Goal: Task Accomplishment & Management: Manage account settings

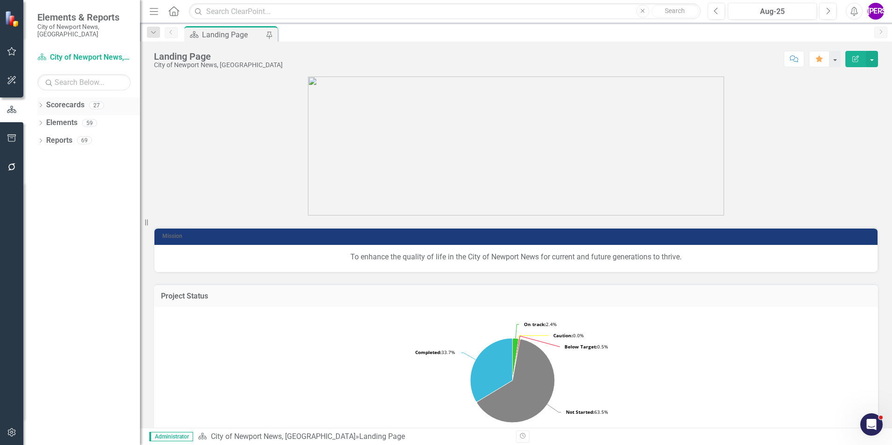
click at [40, 103] on div "Dropdown" at bounding box center [40, 107] width 7 height 8
click at [45, 119] on div "Dropdown" at bounding box center [45, 123] width 7 height 8
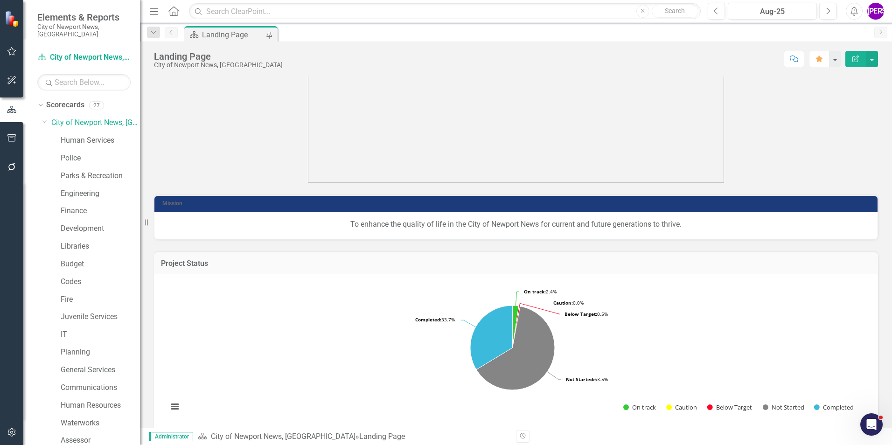
scroll to position [47, 0]
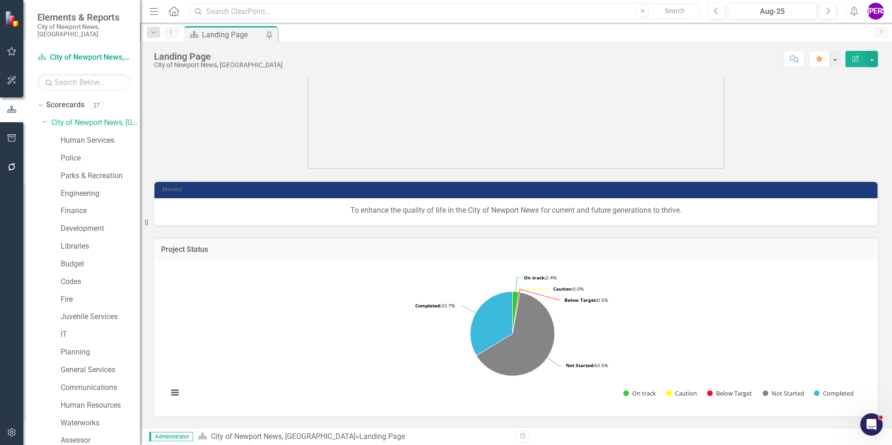
click at [483, 13] on input "text" at bounding box center [445, 11] width 512 height 16
type input "state"
drag, startPoint x: 325, startPoint y: 11, endPoint x: 197, endPoint y: 12, distance: 127.3
click at [197, 12] on div "Search state Close Search" at bounding box center [443, 11] width 512 height 16
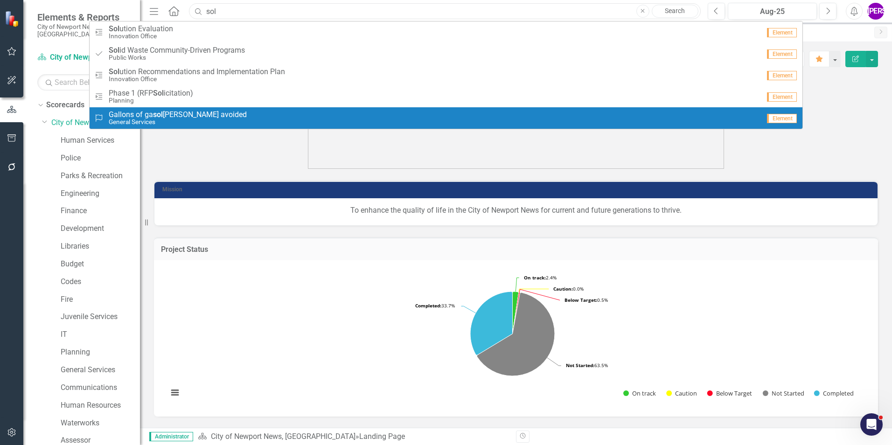
type input "sol"
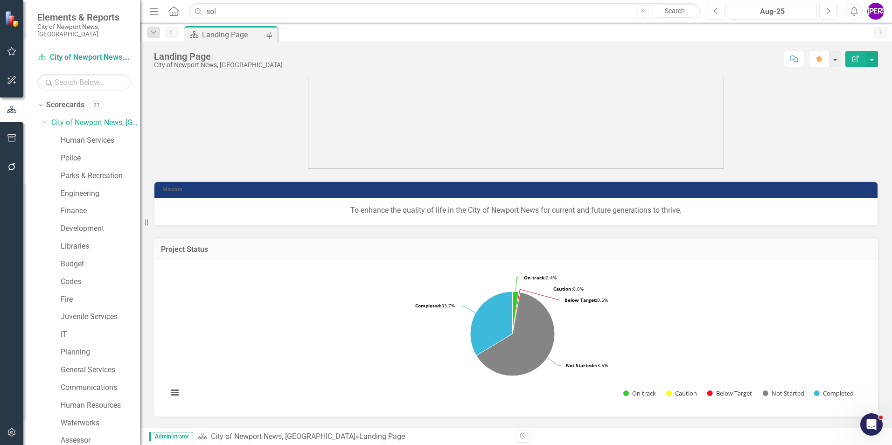
click at [239, 136] on p at bounding box center [516, 99] width 724 height 139
click at [638, 14] on button "Close" at bounding box center [642, 11] width 13 height 13
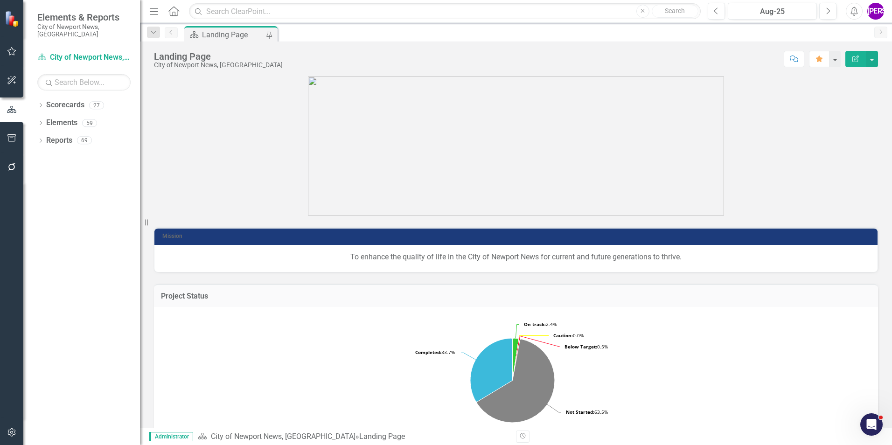
click at [37, 98] on div "Dropdown Scorecards 27 Dropdown City of [GEOGRAPHIC_DATA] News, [GEOGRAPHIC_DAT…" at bounding box center [81, 270] width 117 height 347
click at [38, 104] on icon "Dropdown" at bounding box center [40, 106] width 7 height 5
click at [414, 18] on input "text" at bounding box center [445, 11] width 512 height 16
type input "c"
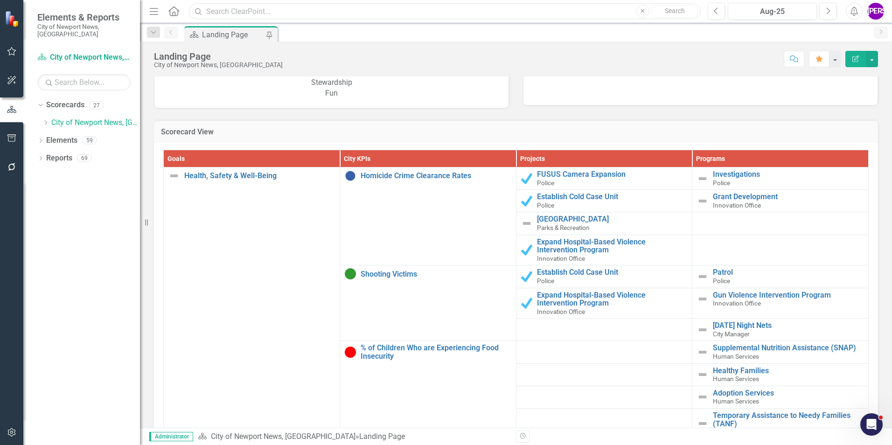
scroll to position [839, 0]
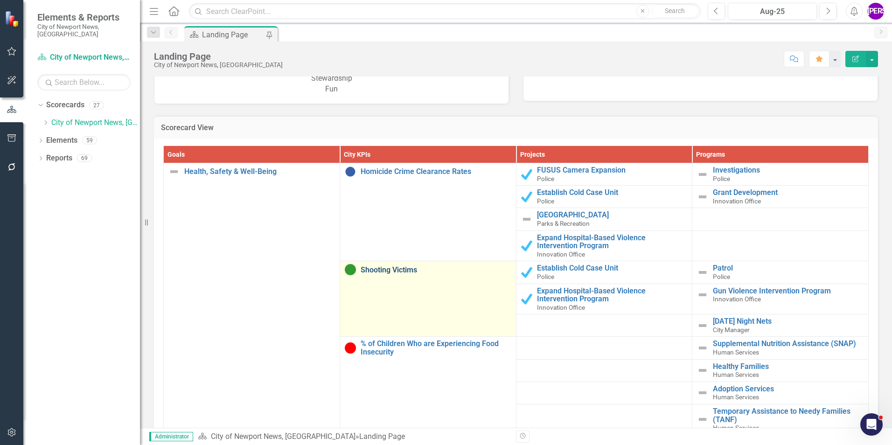
click at [374, 268] on link "Shooting Victims" at bounding box center [435, 270] width 151 height 8
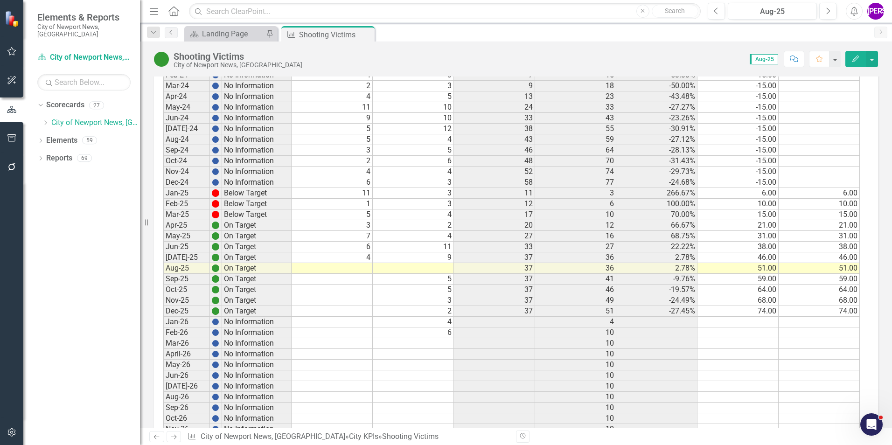
scroll to position [1026, 0]
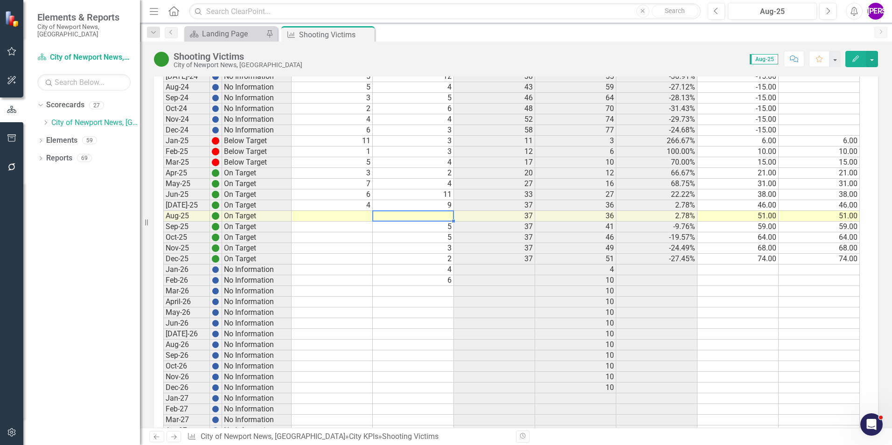
click at [420, 219] on td at bounding box center [413, 216] width 81 height 11
click at [353, 204] on td "4" at bounding box center [331, 205] width 81 height 11
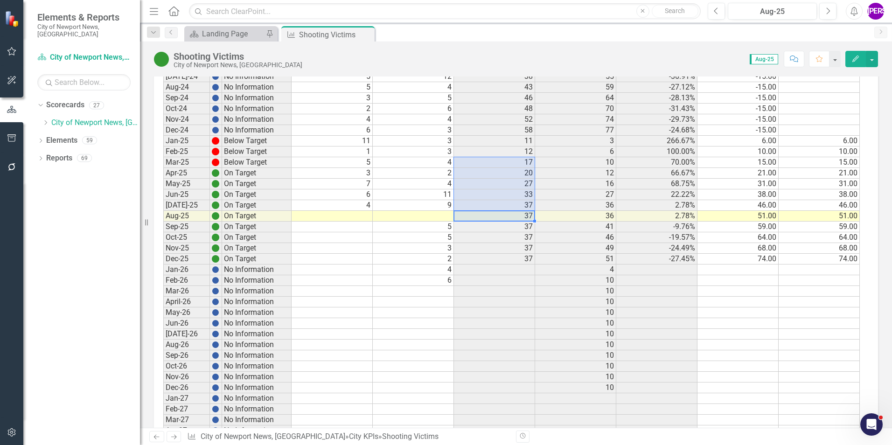
drag, startPoint x: 516, startPoint y: 213, endPoint x: 507, endPoint y: 157, distance: 57.2
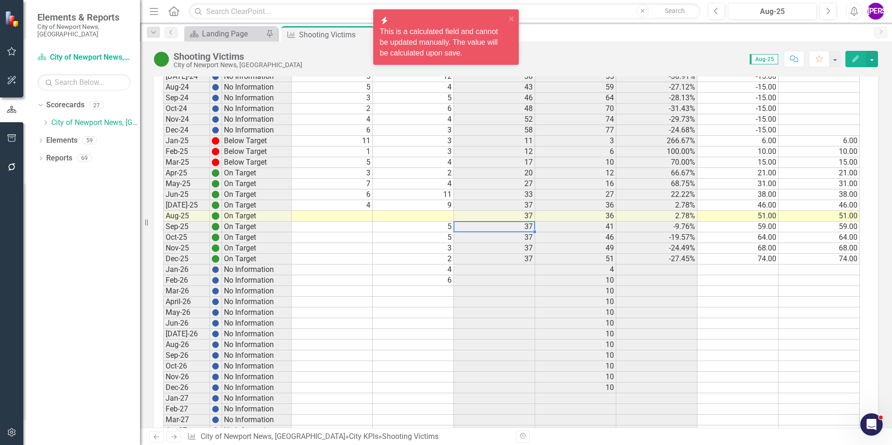
click at [511, 224] on td "37" at bounding box center [494, 227] width 81 height 11
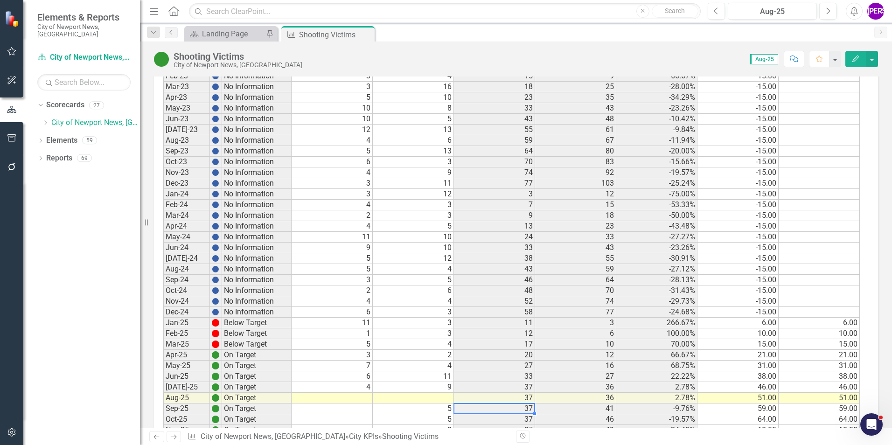
scroll to position [839, 0]
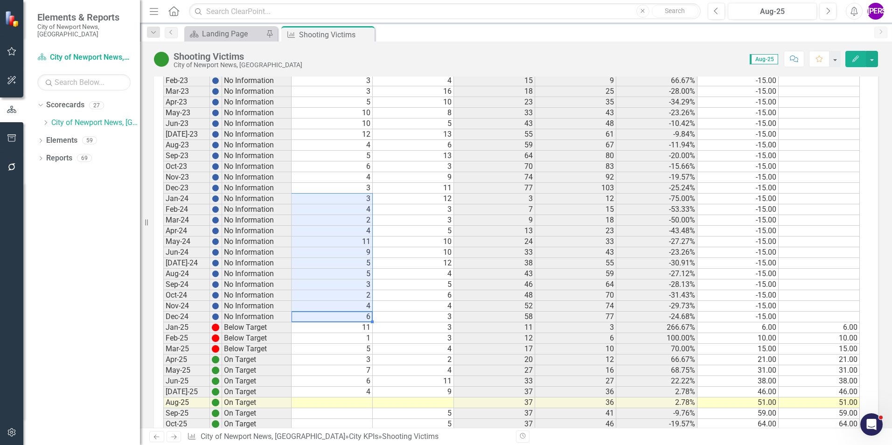
drag, startPoint x: 334, startPoint y: 315, endPoint x: 314, endPoint y: 201, distance: 115.9
click at [314, 201] on tbody "Sept-19 No Information Oct-19 No Information Nov-19 No Information Dec-19 No In…" at bounding box center [511, 171] width 696 height 1073
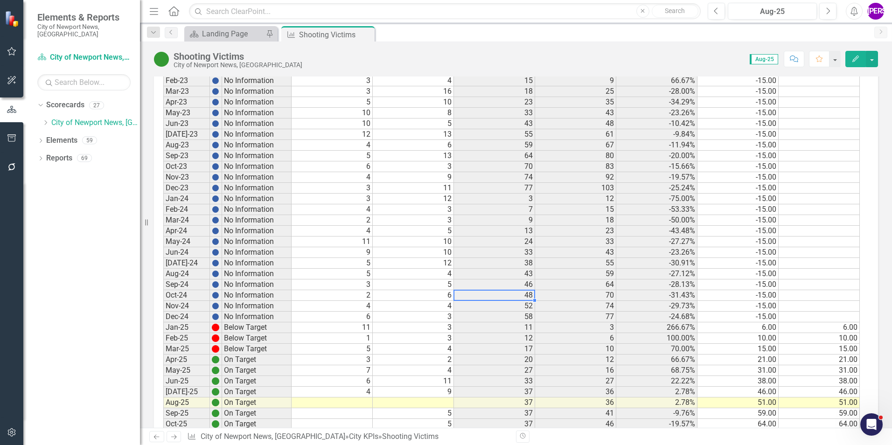
click at [513, 298] on td "48" at bounding box center [494, 295] width 81 height 11
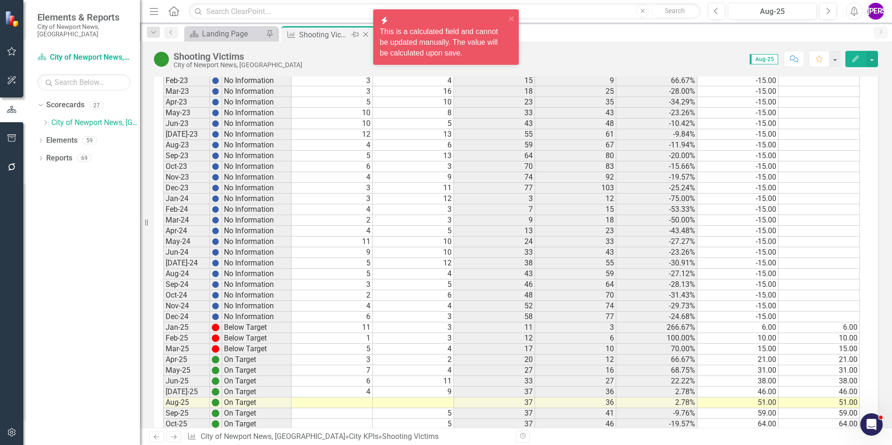
click at [364, 32] on icon "Close" at bounding box center [365, 34] width 9 height 7
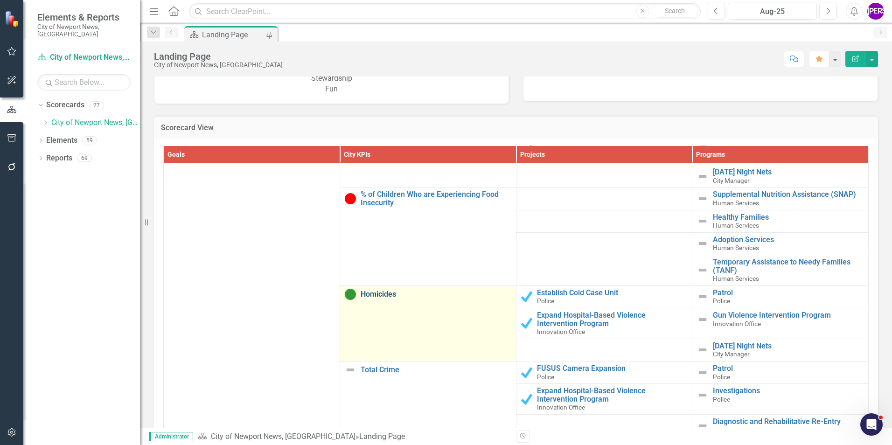
scroll to position [187, 0]
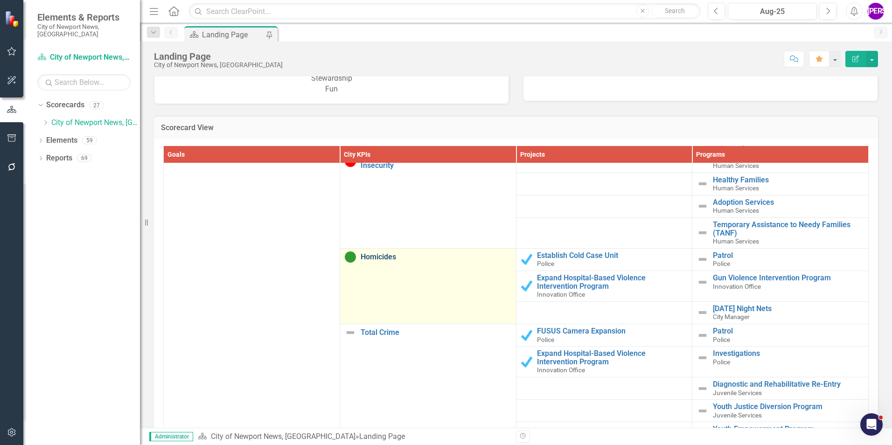
click at [386, 257] on link "Homicides" at bounding box center [435, 257] width 151 height 8
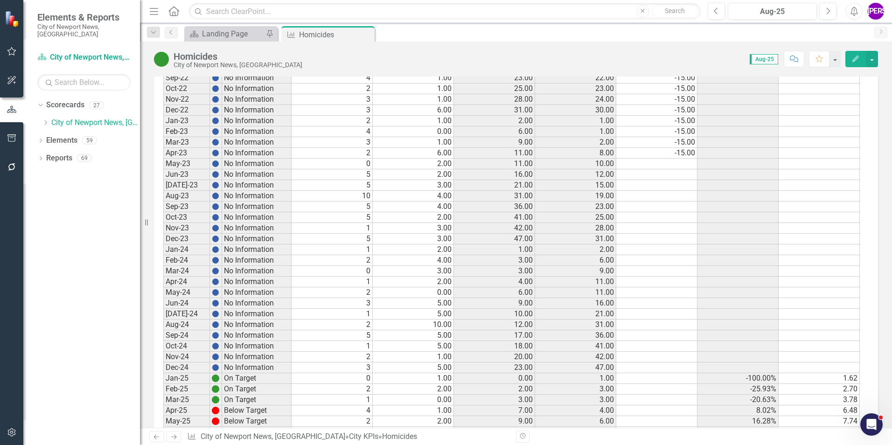
scroll to position [1103, 0]
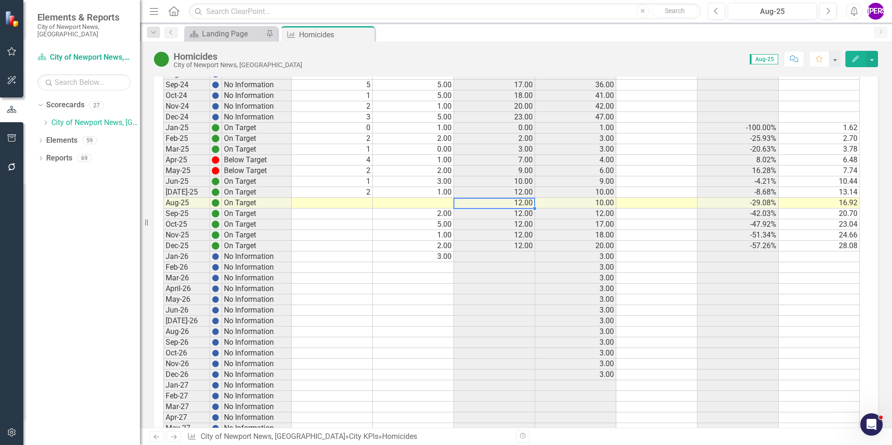
click at [500, 200] on td "12.00" at bounding box center [494, 203] width 81 height 11
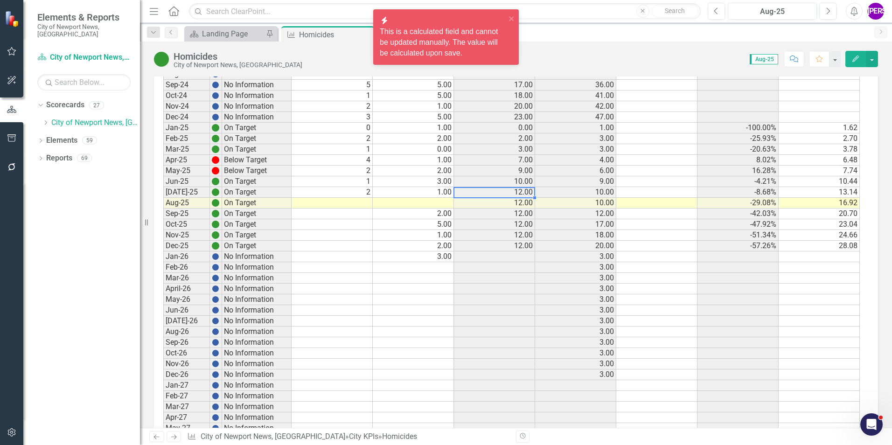
click at [504, 195] on td "12.00" at bounding box center [494, 192] width 81 height 11
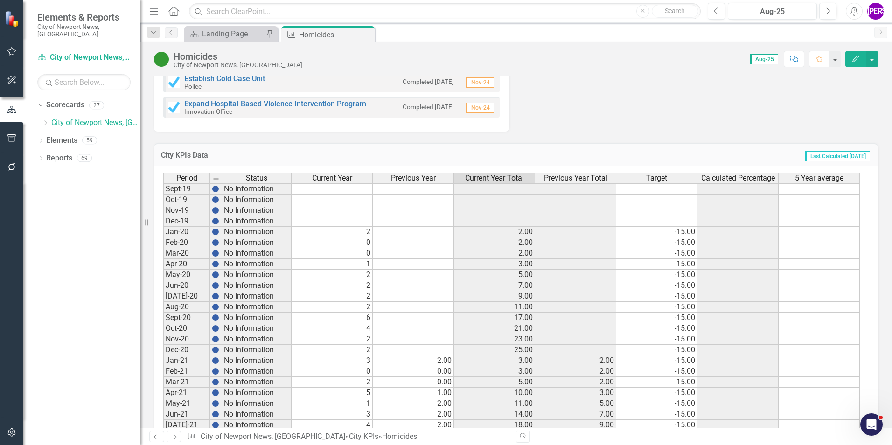
scroll to position [124, 0]
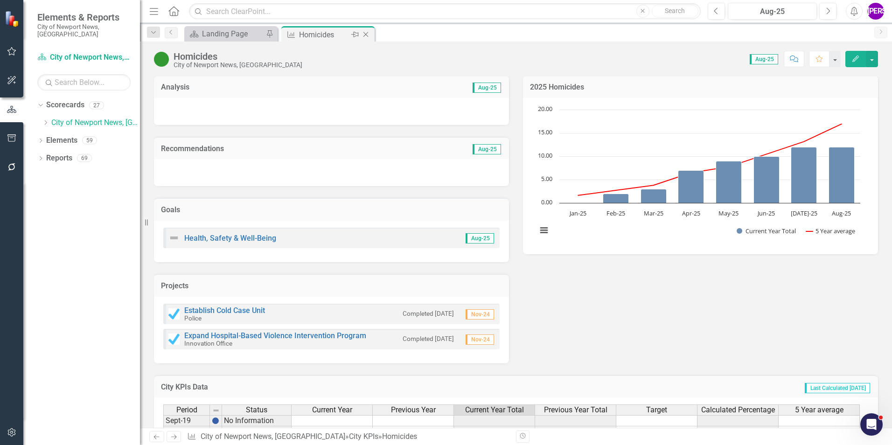
click at [365, 32] on icon "Close" at bounding box center [365, 34] width 9 height 7
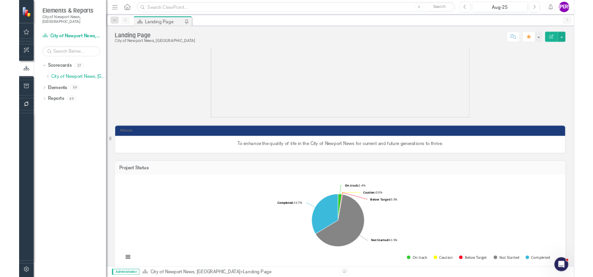
scroll to position [47, 0]
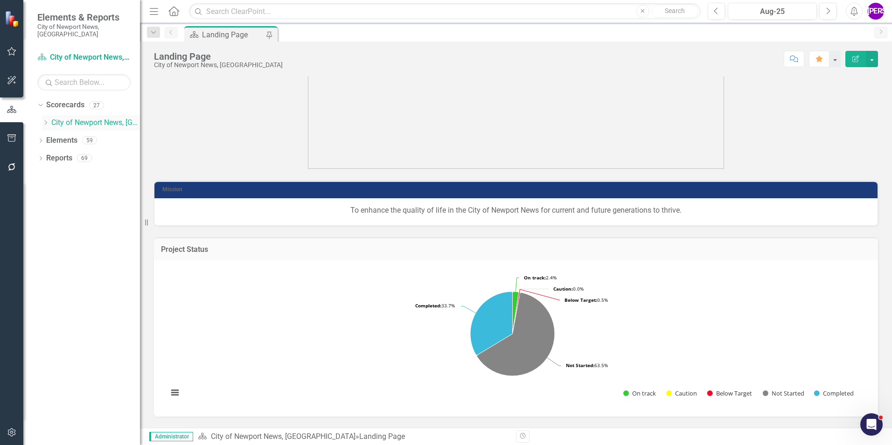
click at [44, 120] on icon "Dropdown" at bounding box center [45, 123] width 7 height 6
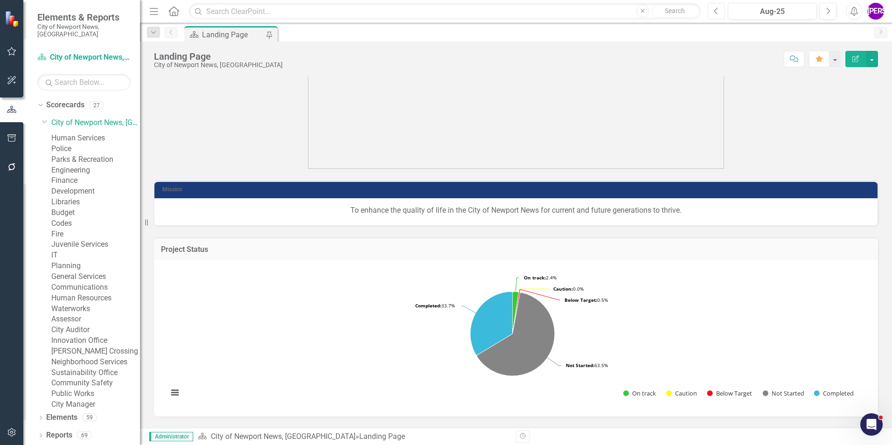
click at [721, 7] on button "Previous" at bounding box center [715, 11] width 17 height 17
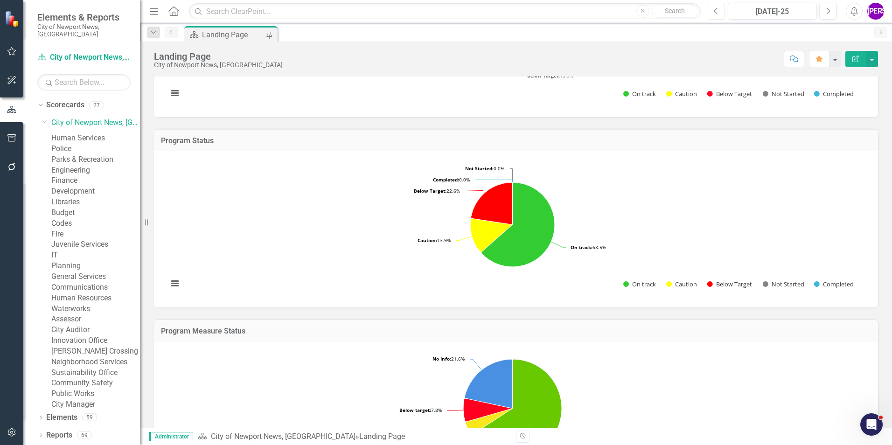
scroll to position [393, 0]
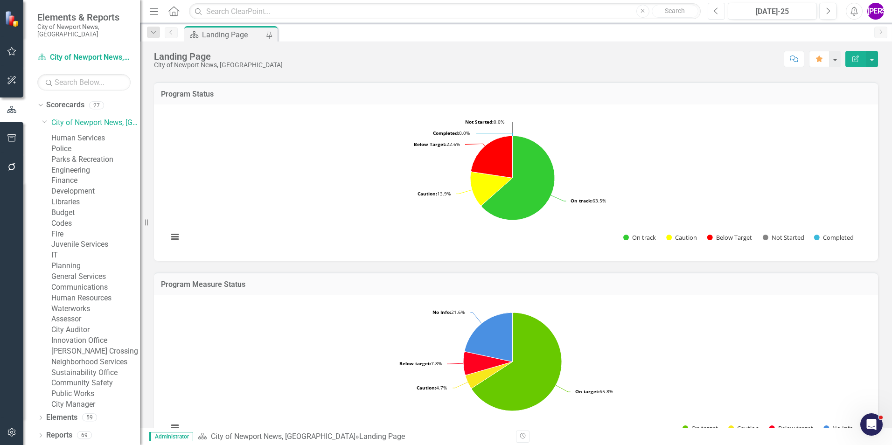
click at [715, 18] on button "Previous" at bounding box center [715, 11] width 17 height 17
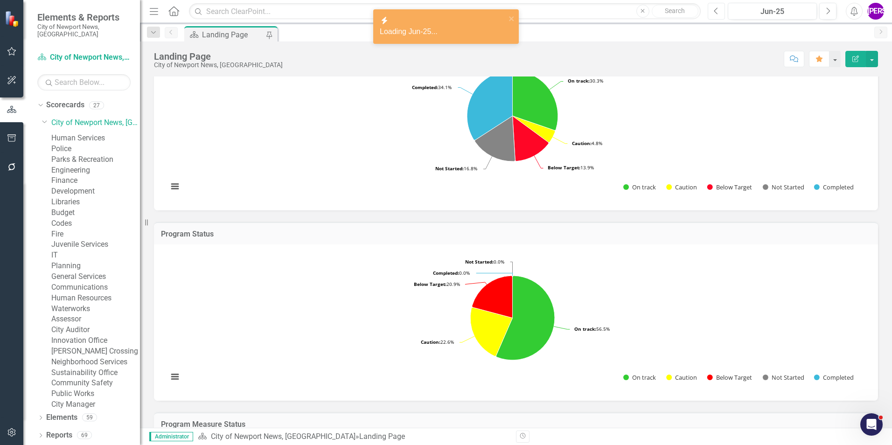
scroll to position [206, 0]
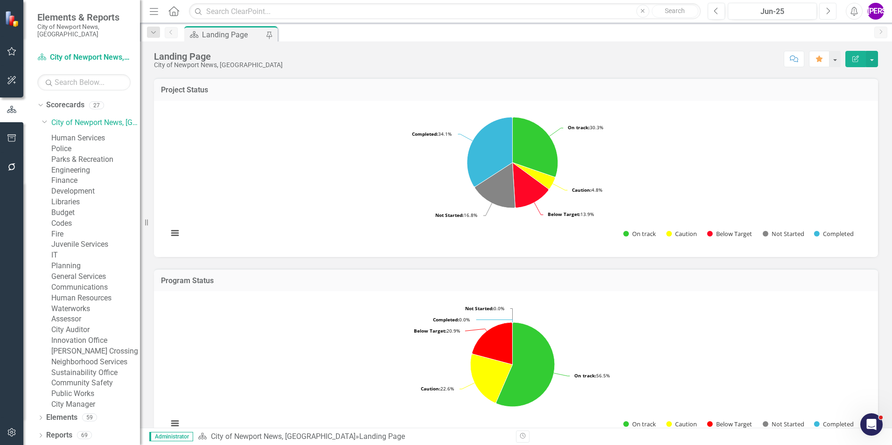
click at [833, 11] on button "Next" at bounding box center [827, 11] width 17 height 17
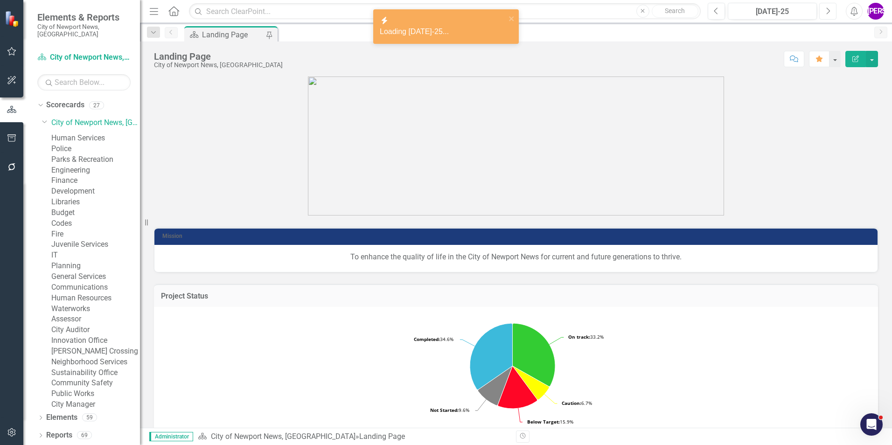
click at [830, 15] on button "Next" at bounding box center [827, 11] width 17 height 17
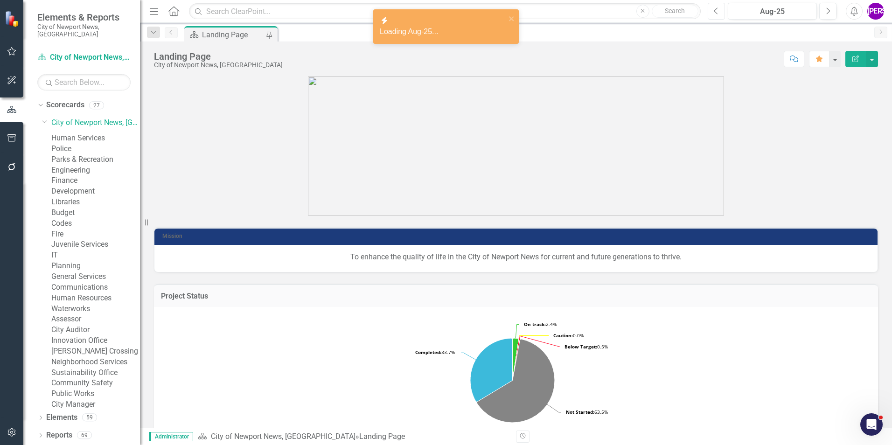
click at [719, 15] on button "Previous" at bounding box center [715, 11] width 17 height 17
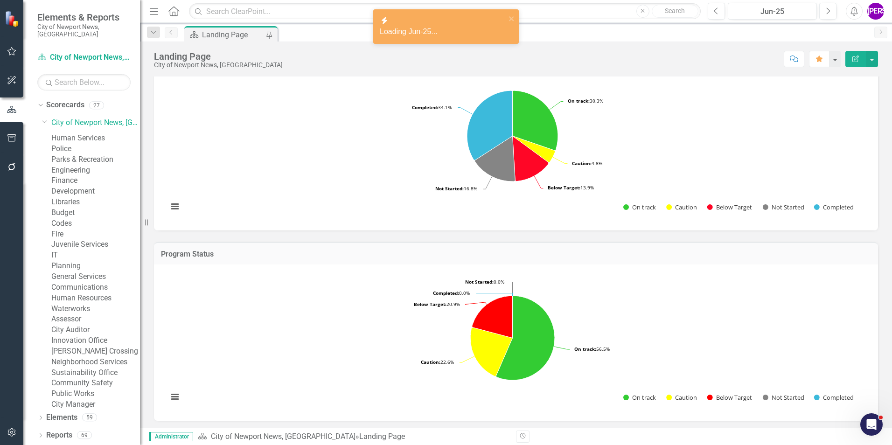
scroll to position [233, 0]
click at [332, 136] on rect "Interactive chart" at bounding box center [512, 151] width 698 height 140
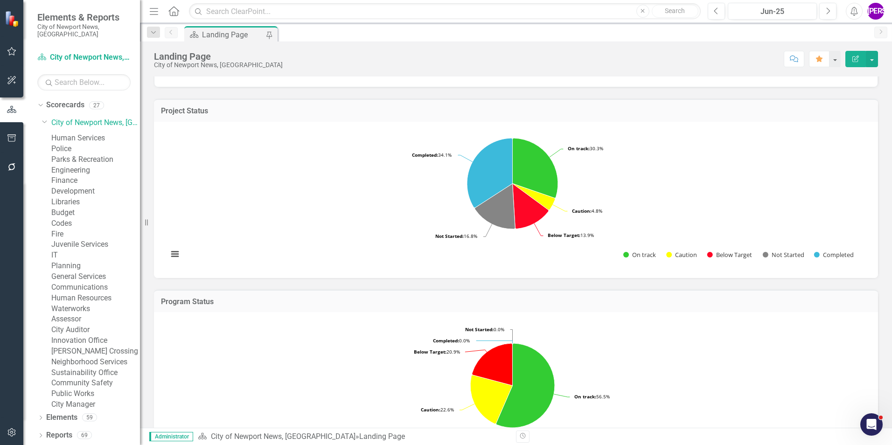
scroll to position [47, 0]
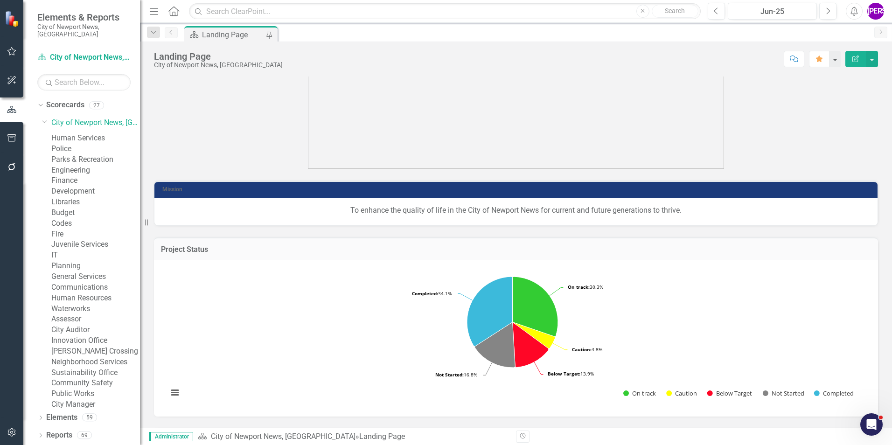
click at [370, 263] on div "Loading... Chart Pie chart with 5 slices. Project Status Snapshot (Chart Type: …" at bounding box center [516, 338] width 724 height 156
click at [704, 256] on td "Project Status" at bounding box center [516, 250] width 710 height 12
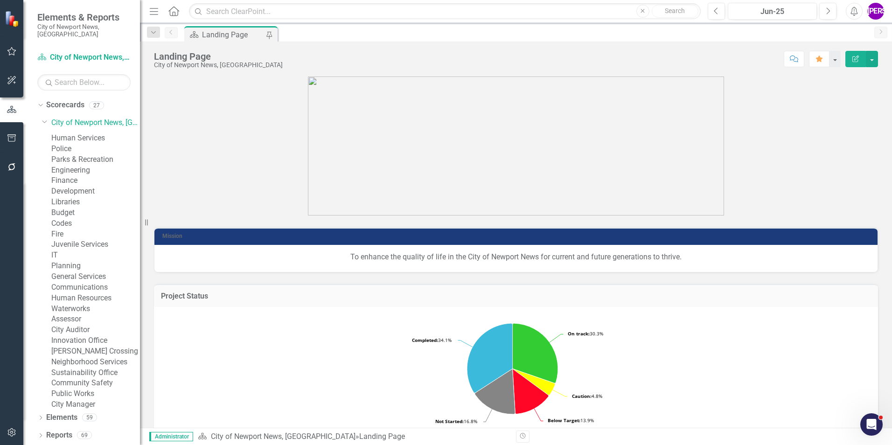
scroll to position [174, 0]
click at [73, 417] on link "Elements" at bounding box center [61, 417] width 31 height 11
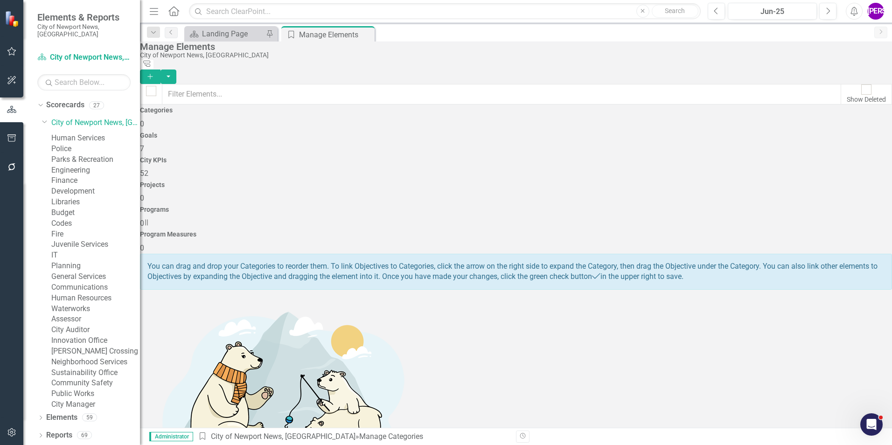
click at [461, 157] on h4 "City KPIs" at bounding box center [516, 160] width 752 height 7
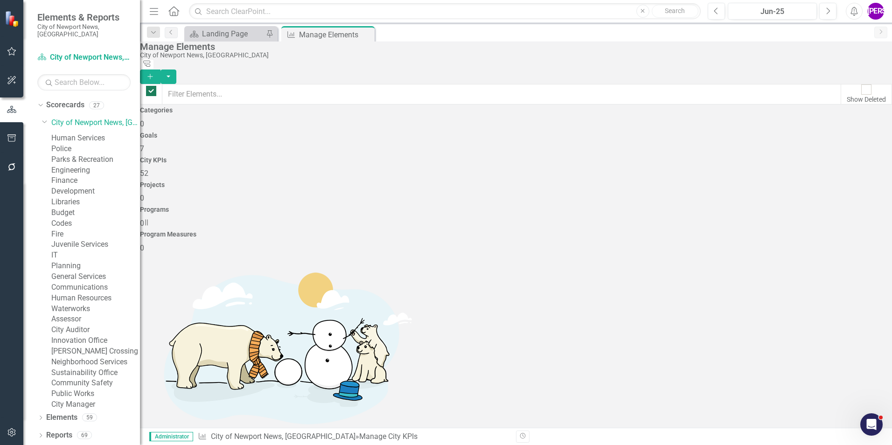
checkbox input "false"
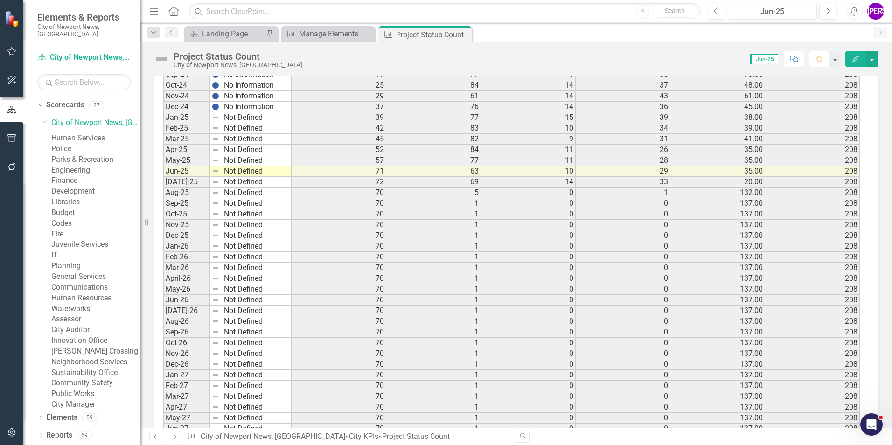
scroll to position [883, 0]
click at [713, 167] on td "35.00" at bounding box center [717, 170] width 95 height 11
click at [713, 163] on td "35.00" at bounding box center [717, 159] width 95 height 11
click at [714, 148] on td "35.00" at bounding box center [717, 149] width 95 height 11
click at [717, 137] on td "41.00" at bounding box center [717, 138] width 95 height 11
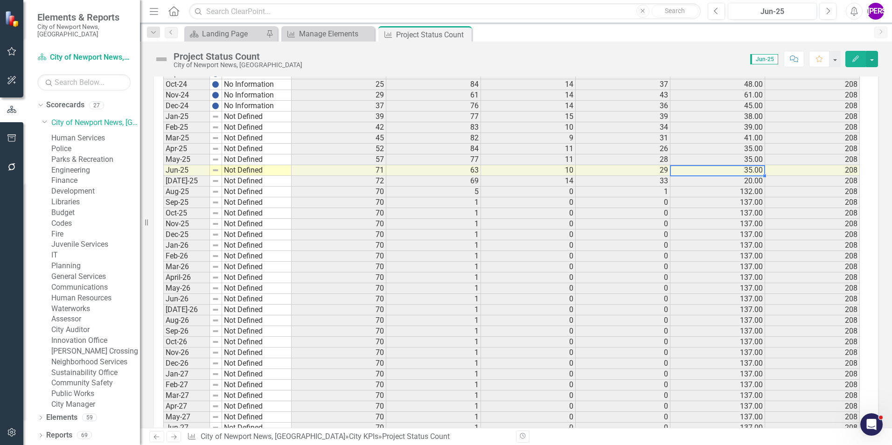
click at [714, 175] on td "35.00" at bounding box center [717, 170] width 95 height 11
click at [713, 181] on td "20.00" at bounding box center [717, 181] width 95 height 11
click at [855, 52] on button "Edit" at bounding box center [855, 59] width 21 height 16
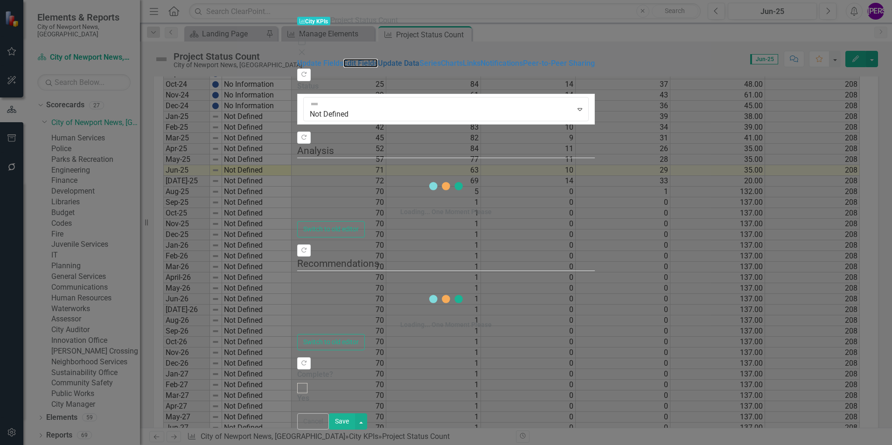
drag, startPoint x: 124, startPoint y: 51, endPoint x: 125, endPoint y: 69, distance: 17.8
click at [343, 59] on link "Edit Fields" at bounding box center [360, 63] width 35 height 9
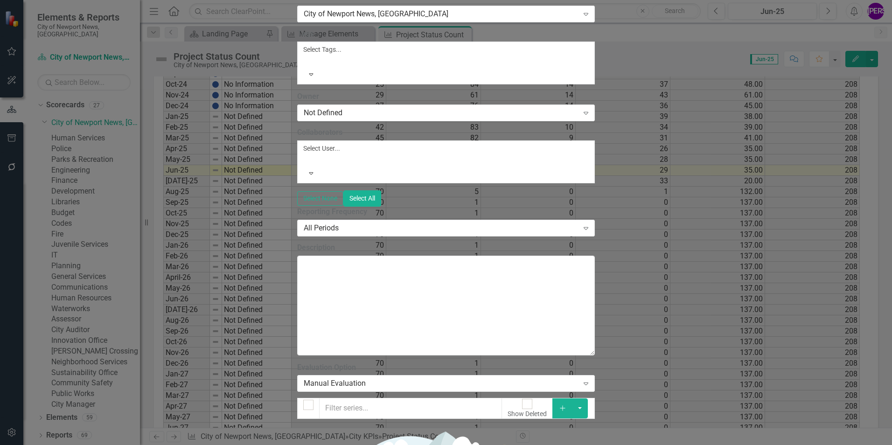
checkbox input "false"
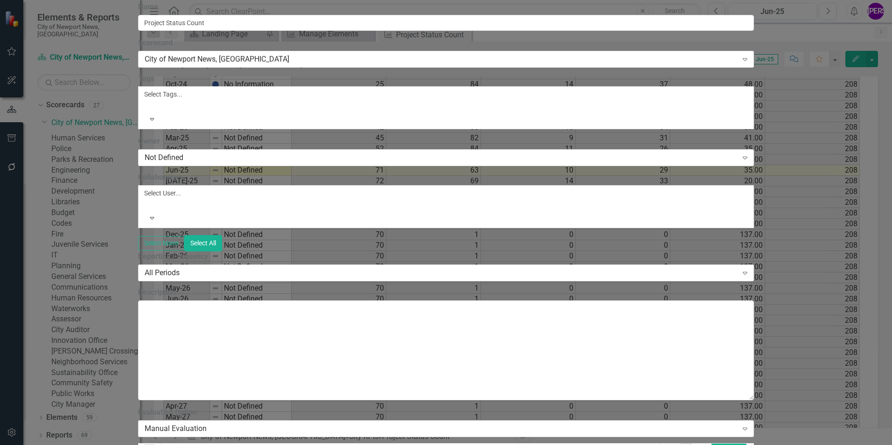
scroll to position [0, 0]
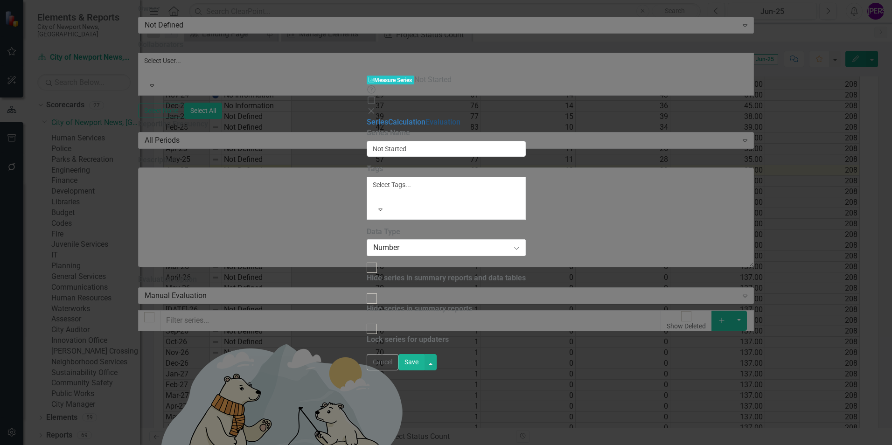
click at [425, 118] on link "Evaluation" at bounding box center [442, 122] width 35 height 9
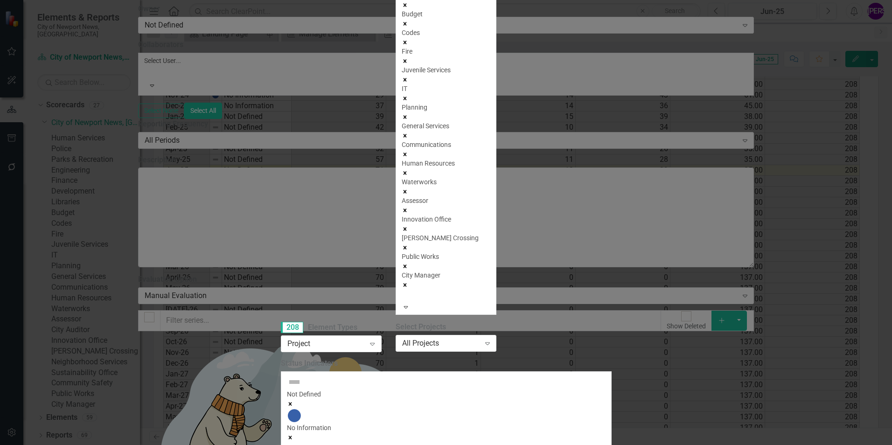
scroll to position [59, 0]
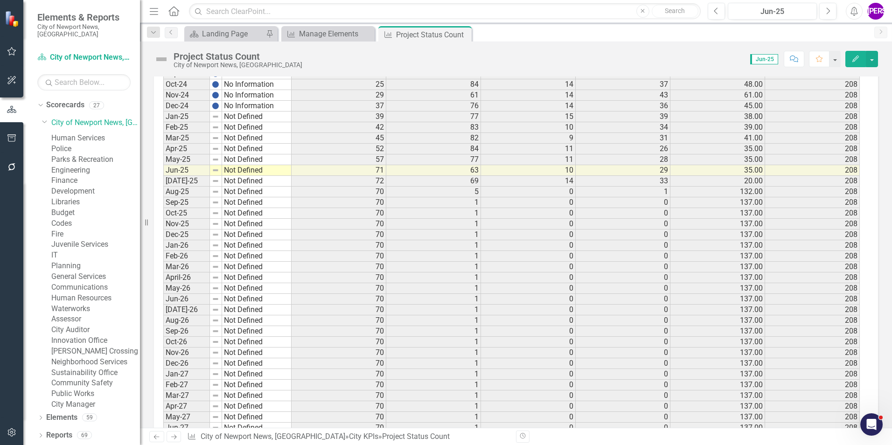
scroll to position [743, 0]
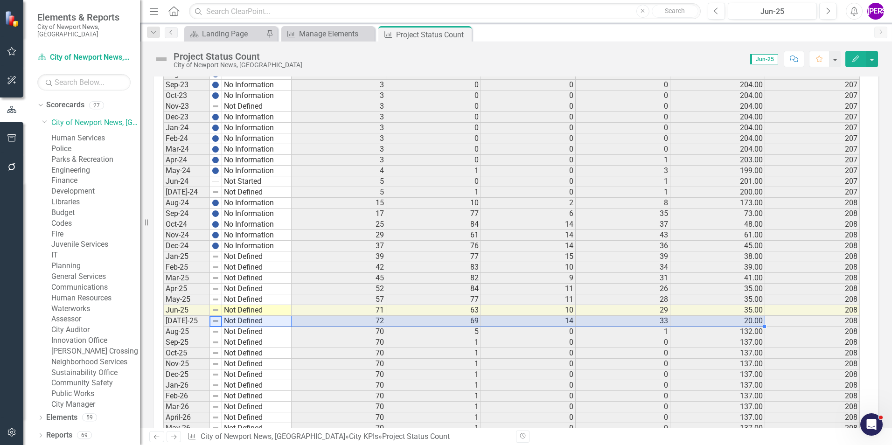
drag, startPoint x: 218, startPoint y: 321, endPoint x: 741, endPoint y: 319, distance: 522.8
click at [741, 319] on div "Period Status Completed On track Caution Below Target Not Started Total Sept-19…" at bounding box center [512, 96] width 698 height 1084
click at [576, 340] on td "0" at bounding box center [622, 342] width 95 height 11
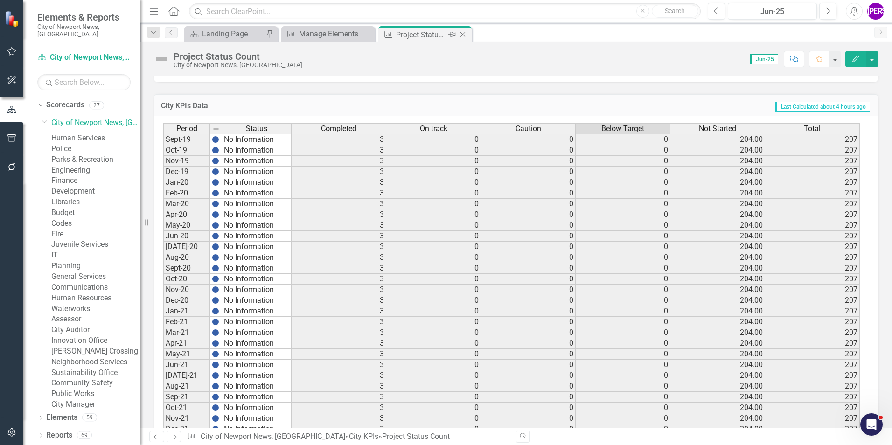
scroll to position [90, 0]
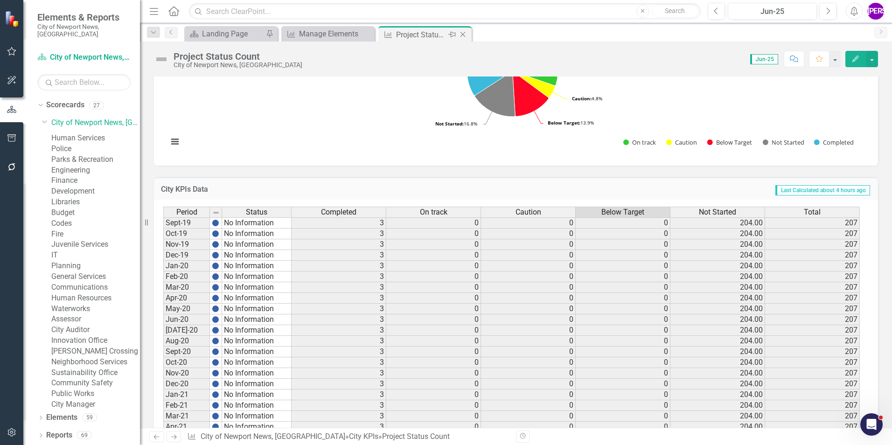
click at [463, 35] on icon "Close" at bounding box center [462, 34] width 9 height 7
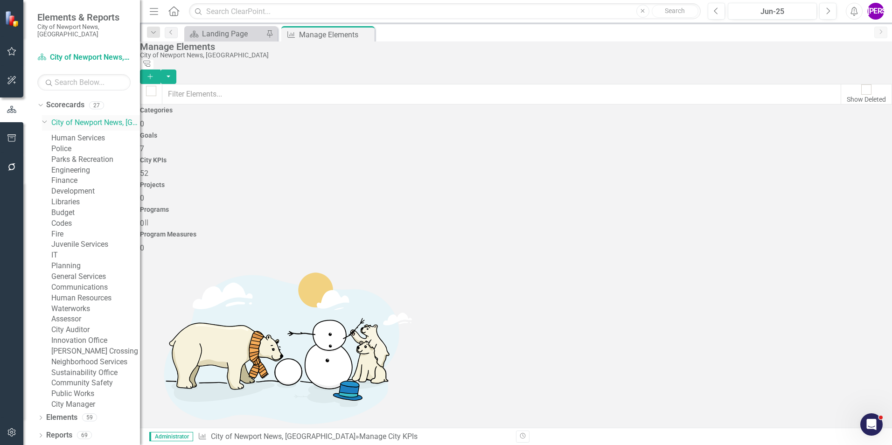
click at [80, 118] on link "City of Newport News, [GEOGRAPHIC_DATA]" at bounding box center [95, 123] width 89 height 11
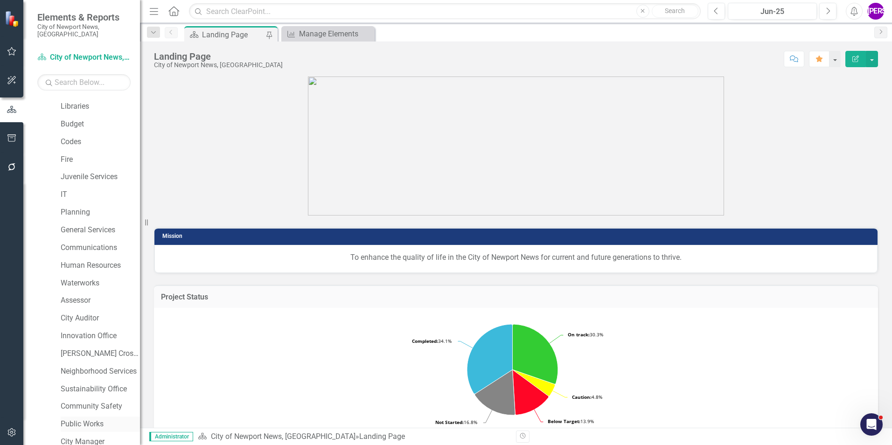
scroll to position [174, 0]
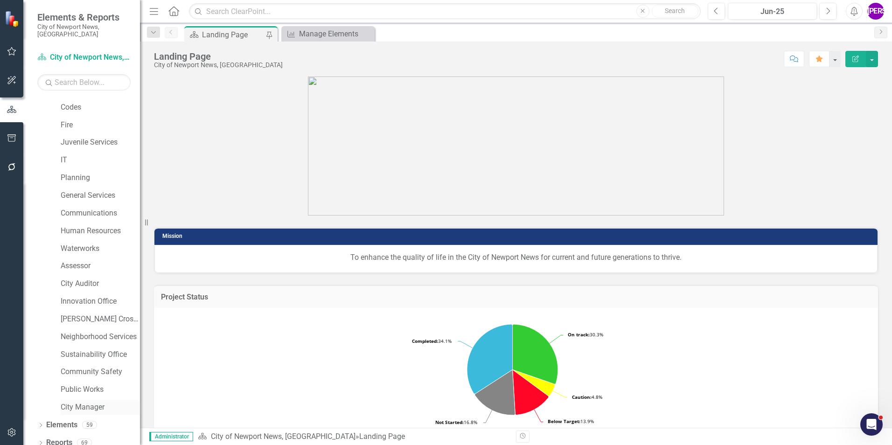
click at [87, 402] on link "City Manager" at bounding box center [100, 407] width 79 height 11
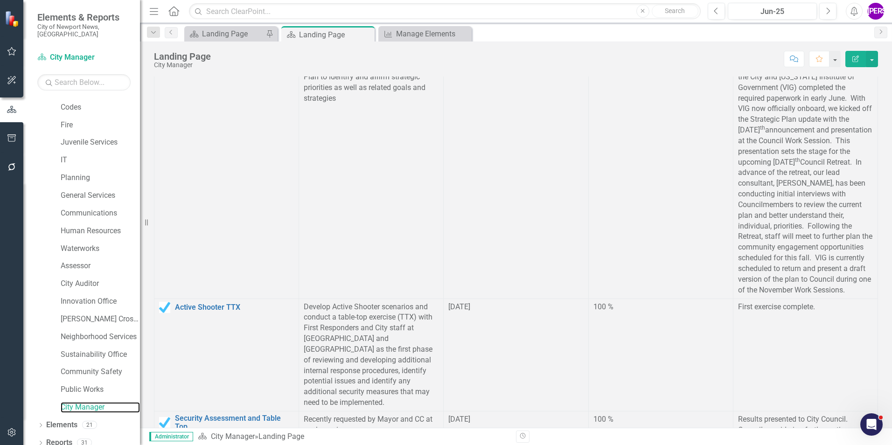
scroll to position [545, 0]
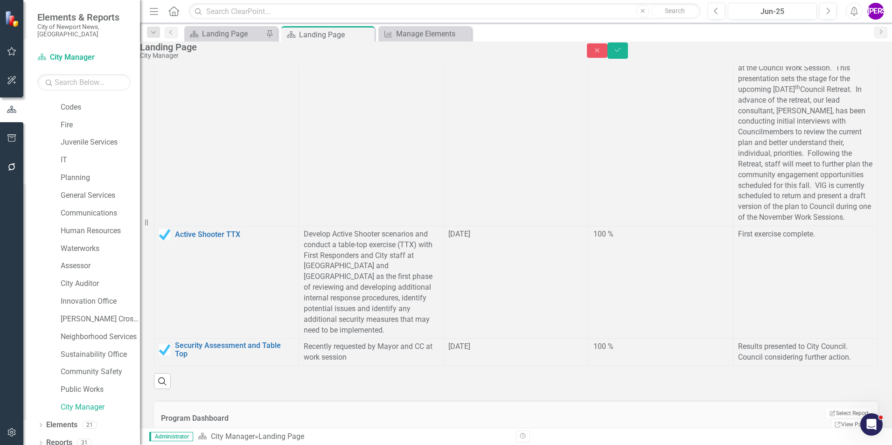
scroll to position [592, 0]
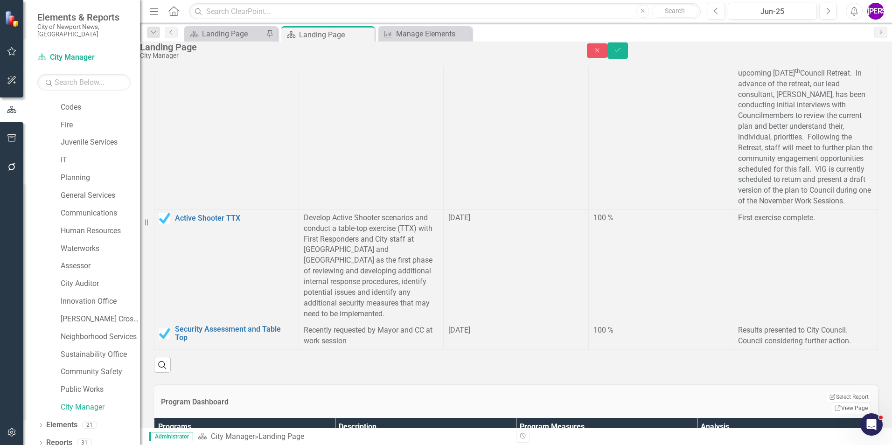
click at [622, 53] on icon "Save" at bounding box center [617, 50] width 8 height 7
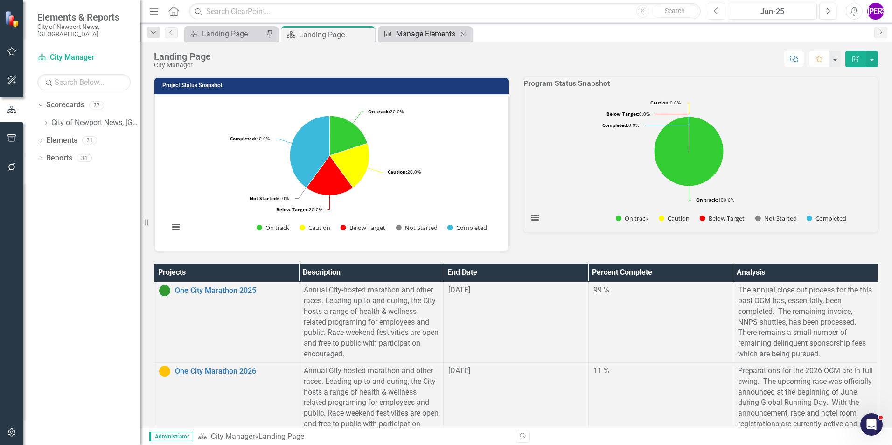
click at [432, 36] on div "Manage Elements" at bounding box center [427, 34] width 62 height 12
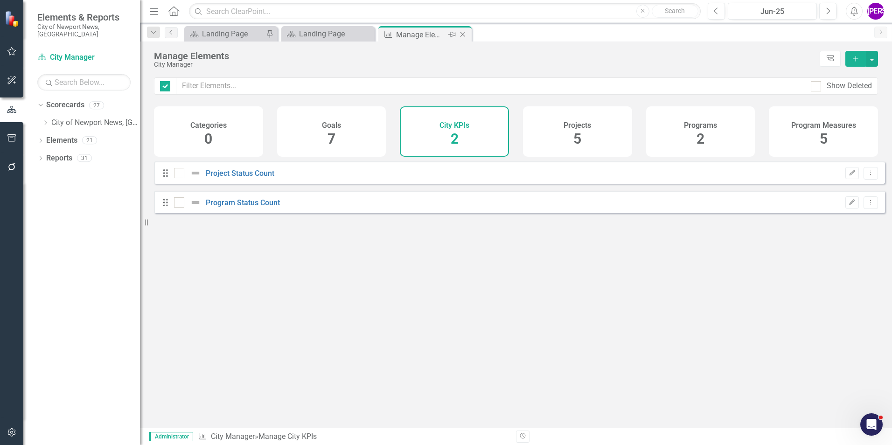
checkbox input "false"
click at [462, 34] on icon at bounding box center [462, 34] width 5 height 5
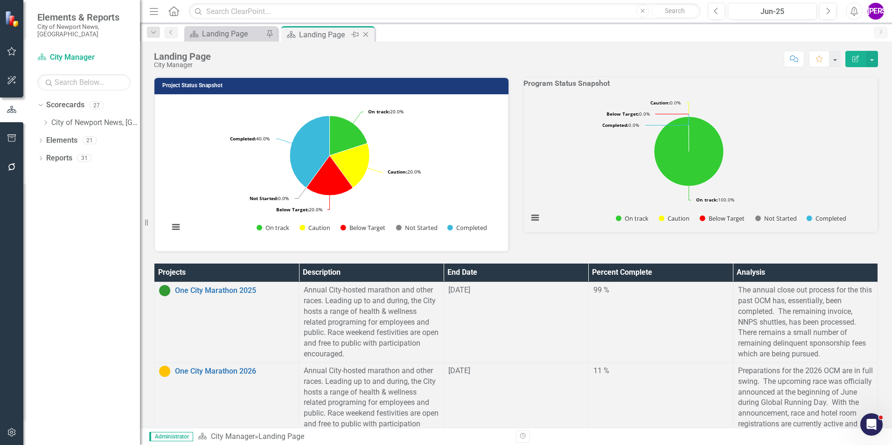
click at [366, 35] on icon "Close" at bounding box center [365, 34] width 9 height 7
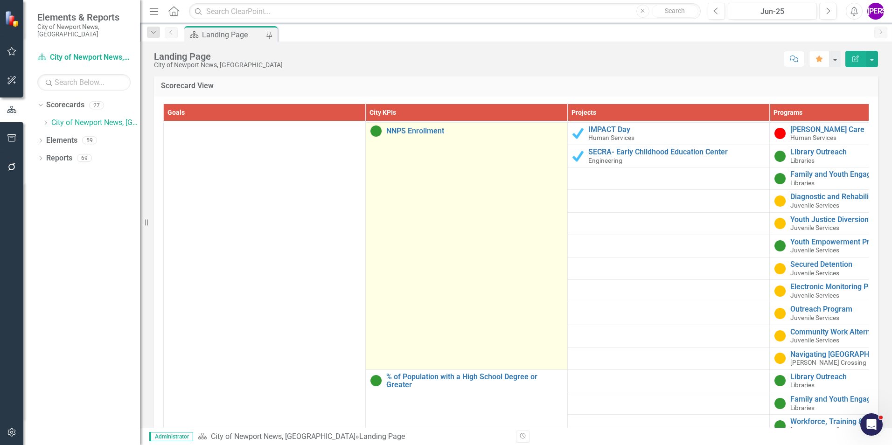
scroll to position [935, 0]
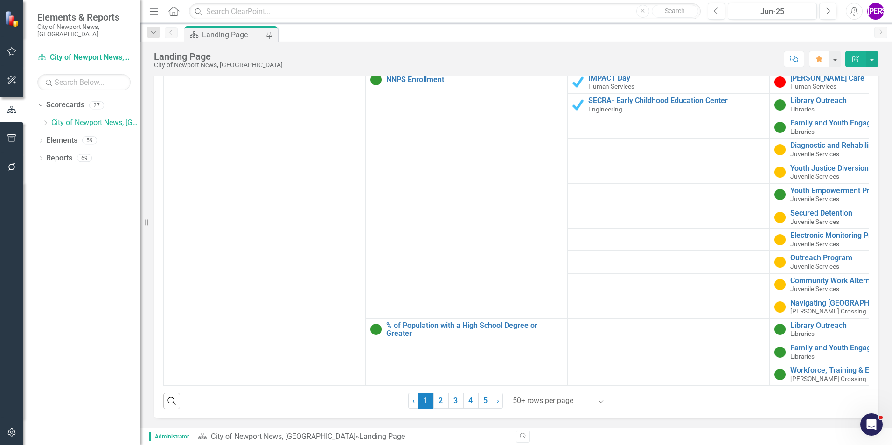
click at [550, 405] on div at bounding box center [552, 401] width 79 height 13
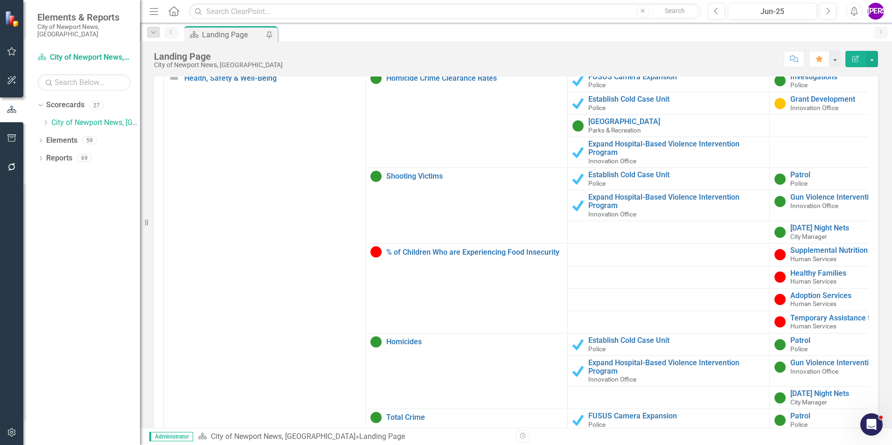
scroll to position [1227, 0]
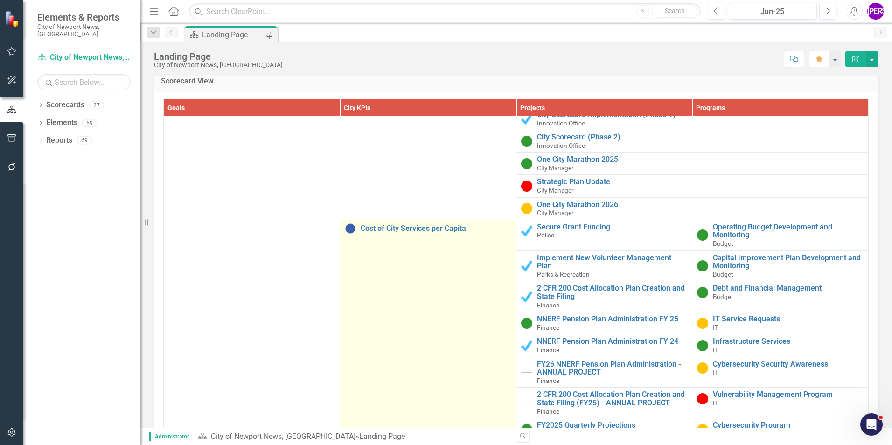
scroll to position [7088, 0]
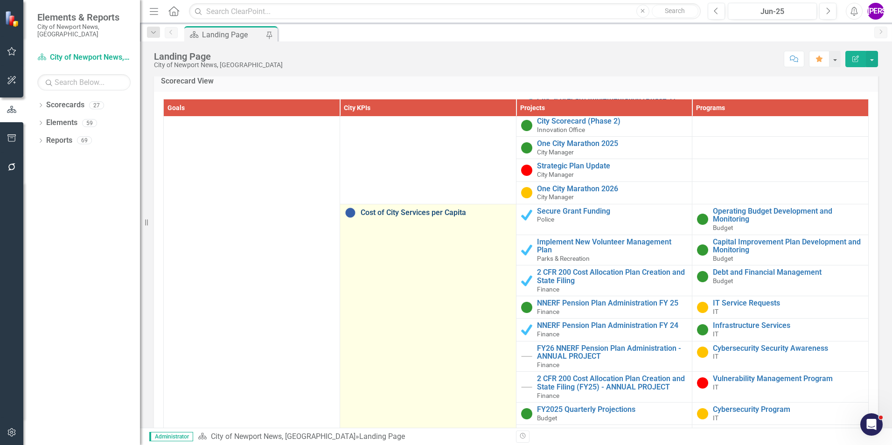
click at [388, 208] on link "Cost of City Services per Capita" at bounding box center [435, 212] width 151 height 8
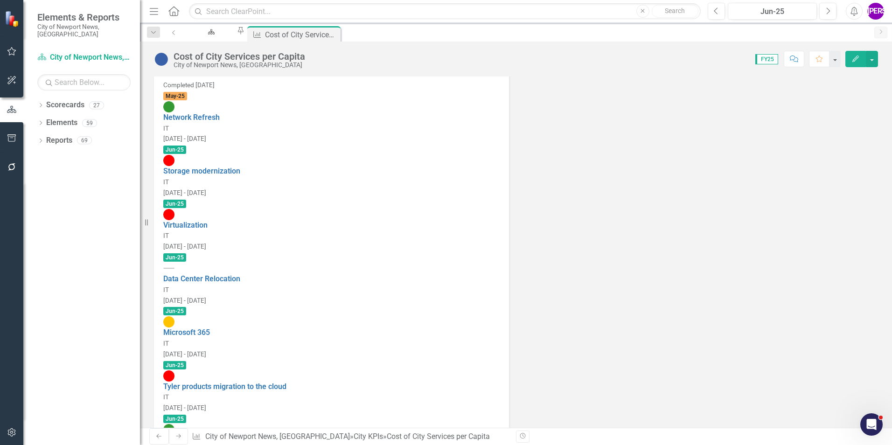
scroll to position [1199, 0]
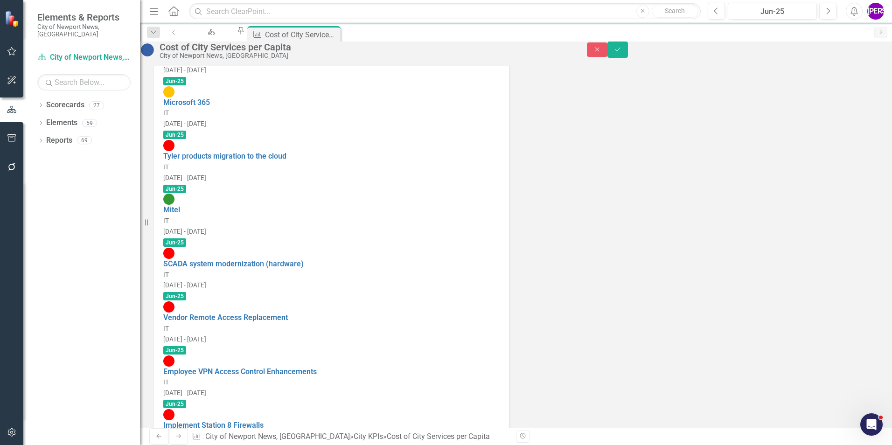
type textarea "3937"
click at [628, 49] on button "Save" at bounding box center [617, 50] width 21 height 16
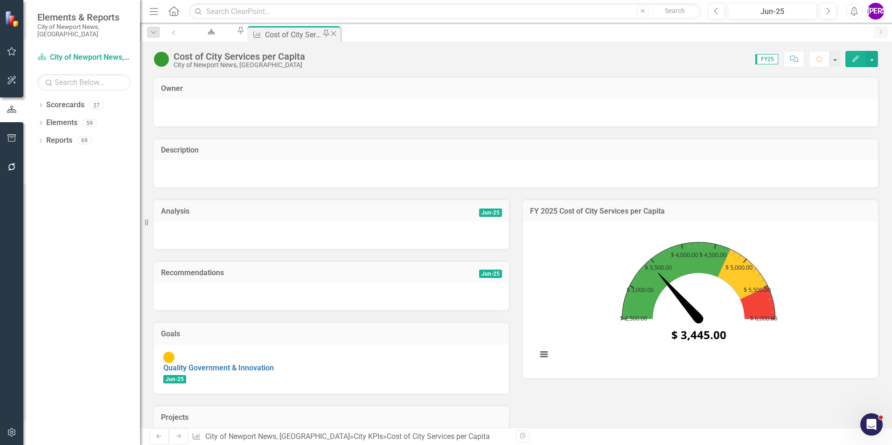
click at [338, 36] on icon "Close" at bounding box center [333, 33] width 9 height 7
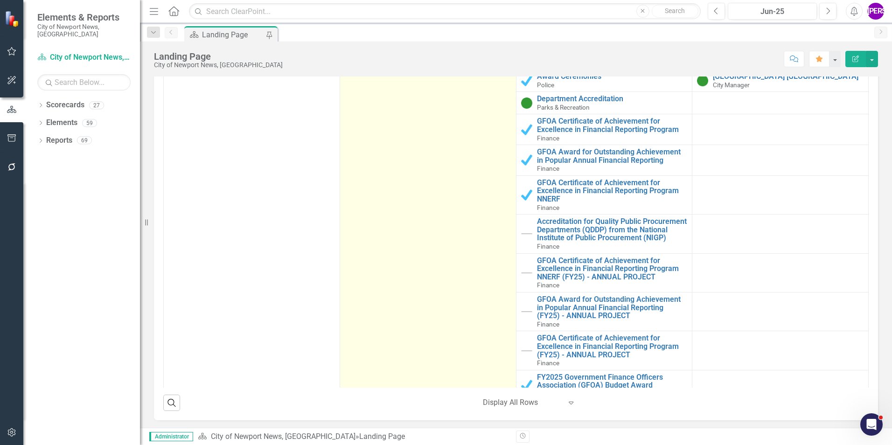
scroll to position [9919, 0]
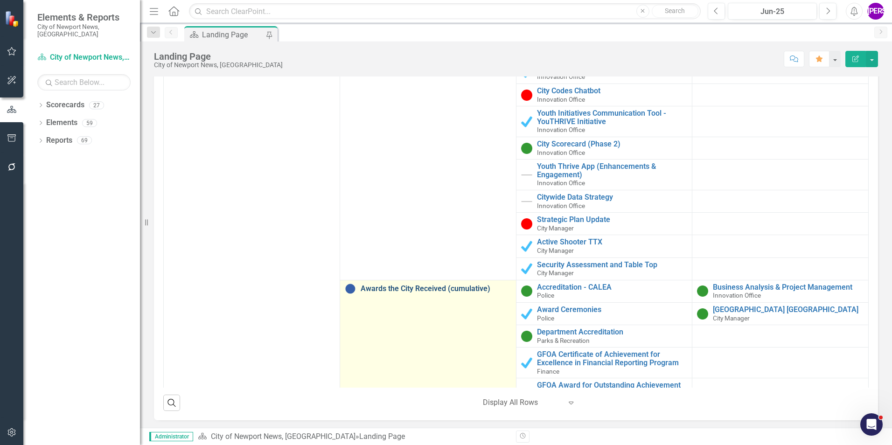
click at [419, 284] on link "Awards the City Received (cumulative)" at bounding box center [435, 288] width 151 height 8
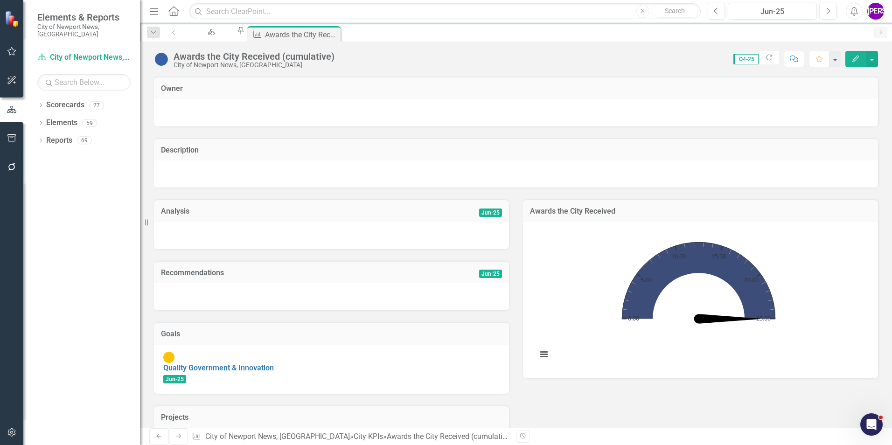
click at [272, 60] on div "Awards the City Received (cumulative)" at bounding box center [253, 56] width 161 height 10
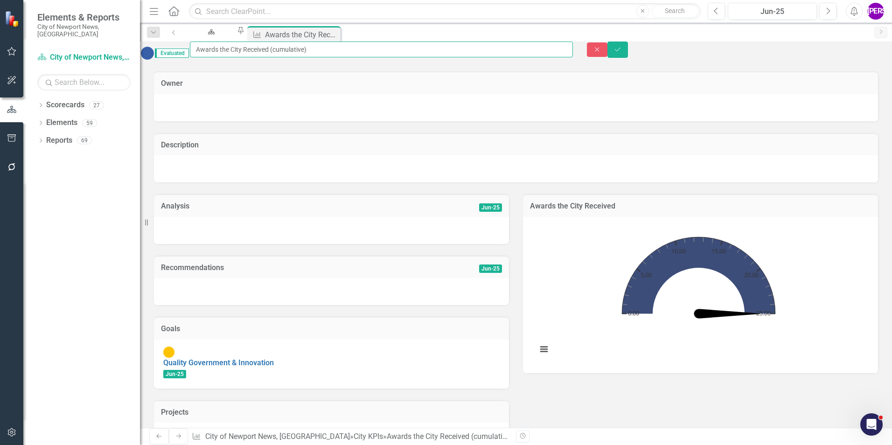
drag, startPoint x: 350, startPoint y: 54, endPoint x: 302, endPoint y: 59, distance: 48.4
click at [302, 57] on input "Awards the City Received (cumulative)" at bounding box center [381, 50] width 383 height 16
type input "Awards the City Received"
click at [505, 202] on div "Analysis Jun-25" at bounding box center [331, 205] width 355 height 23
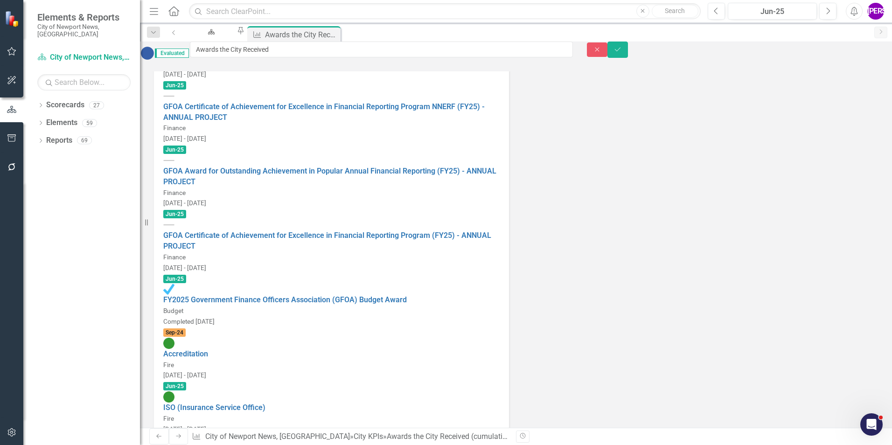
scroll to position [789, 0]
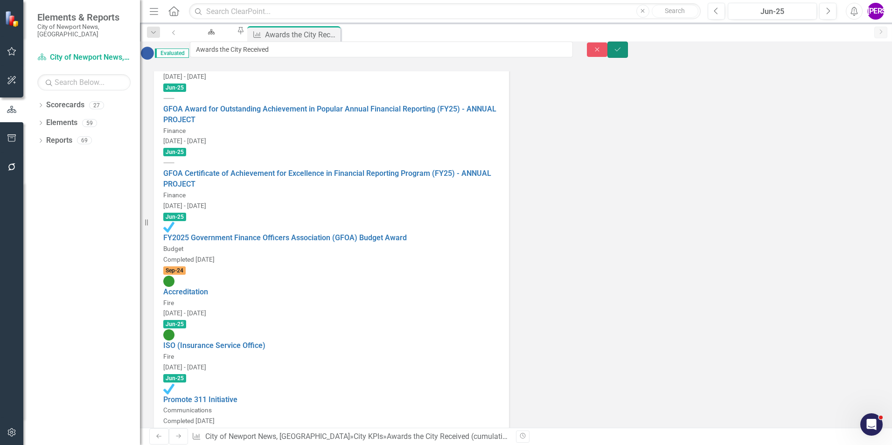
click at [628, 50] on button "Save" at bounding box center [617, 50] width 21 height 16
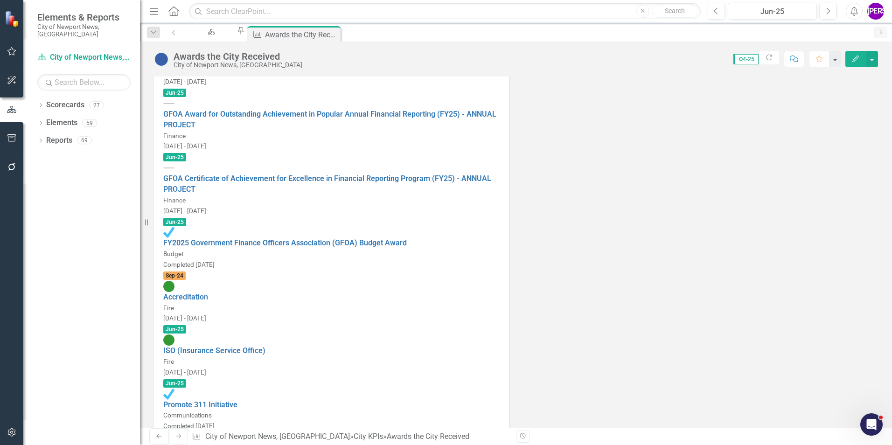
type textarea "20"
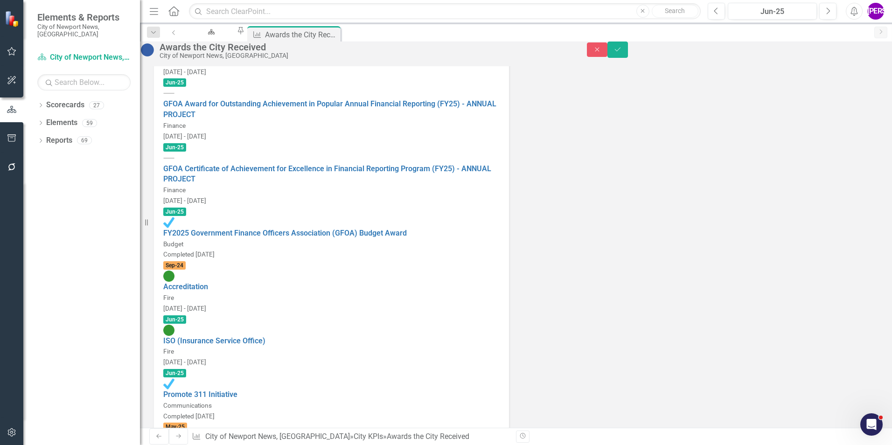
type textarea "20"
type textarea "19"
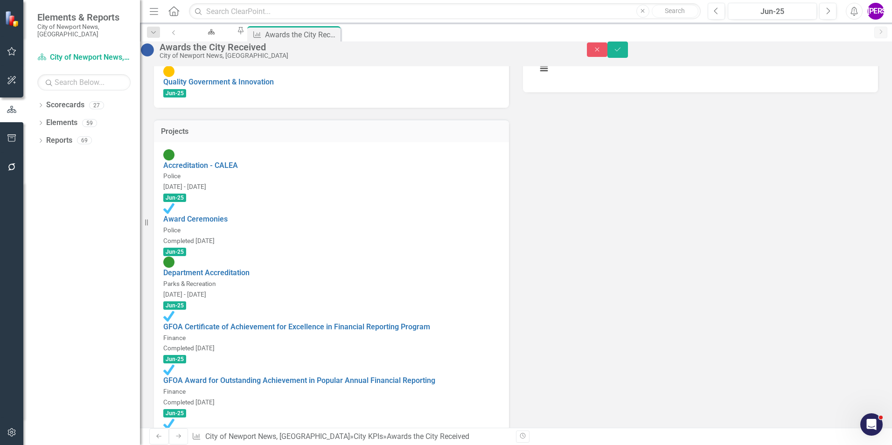
scroll to position [136, 0]
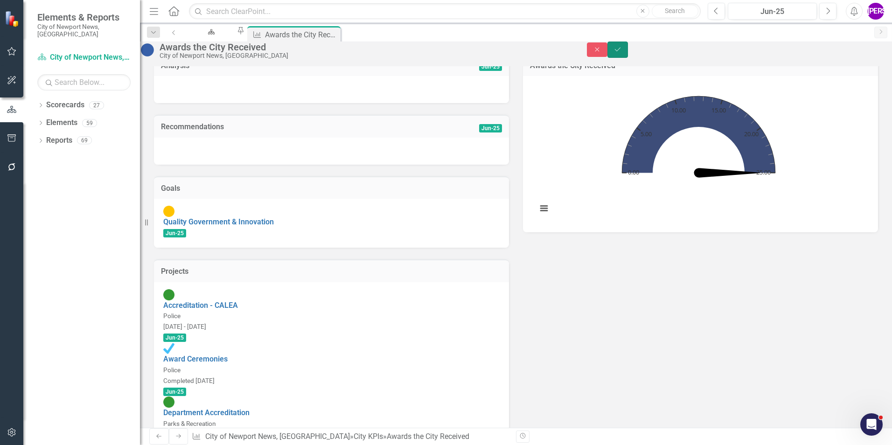
click at [628, 58] on button "Save" at bounding box center [617, 50] width 21 height 16
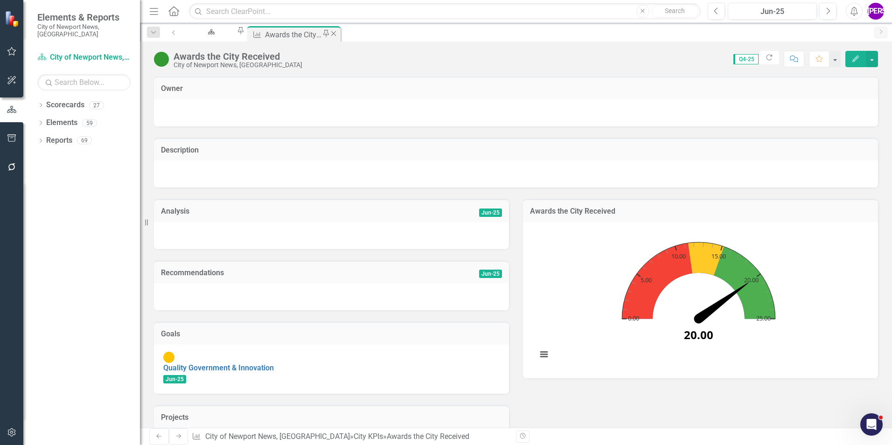
click at [338, 35] on icon "Close" at bounding box center [333, 33] width 9 height 7
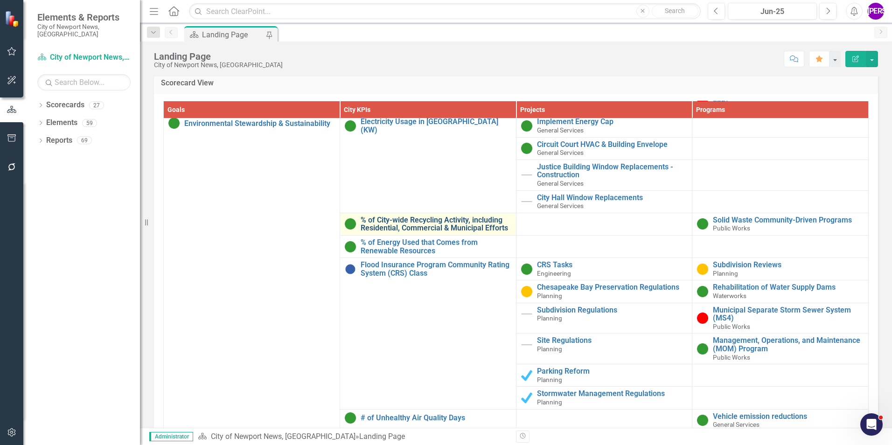
scroll to position [11364, 0]
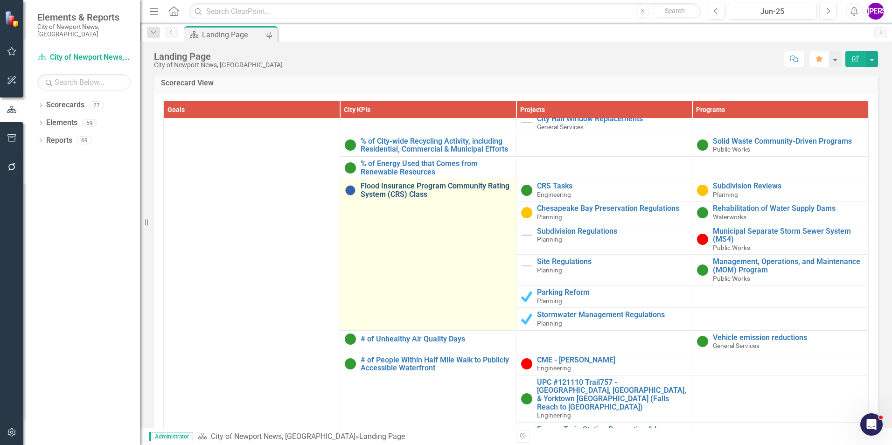
click at [415, 182] on link "Flood Insurance Program Community Rating System (CRS) Class" at bounding box center [435, 190] width 151 height 16
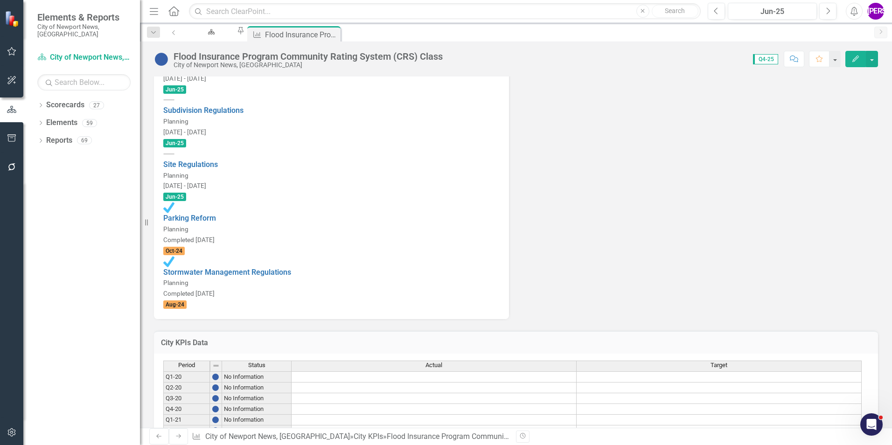
scroll to position [475, 0]
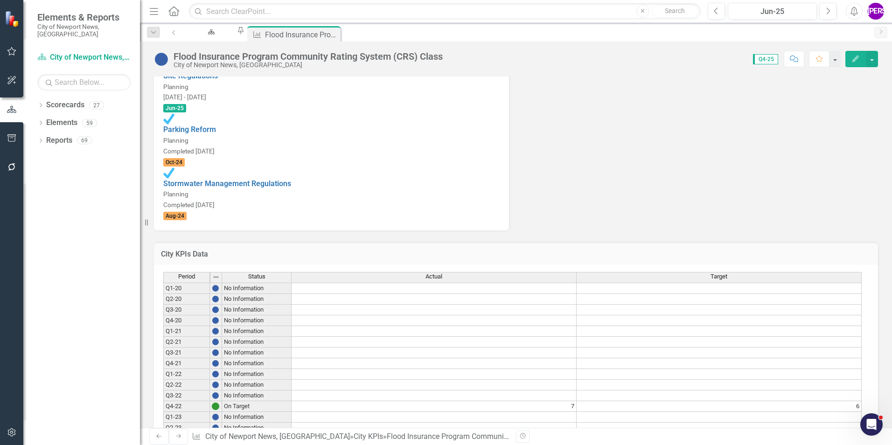
type textarea "7"
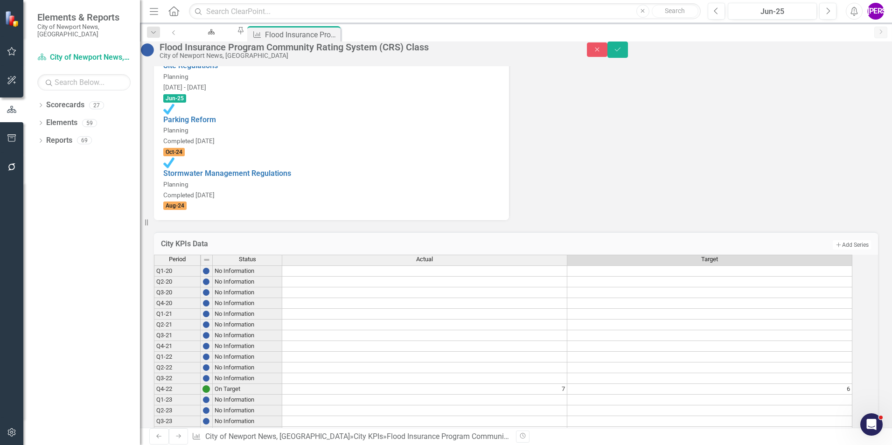
type textarea "6"
click at [622, 53] on icon "Save" at bounding box center [617, 49] width 8 height 7
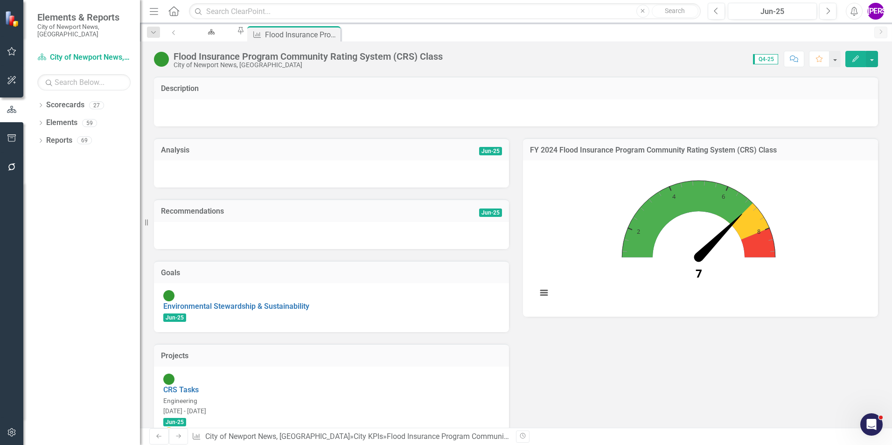
click at [0, 0] on icon "Close" at bounding box center [0, 0] width 0 height 0
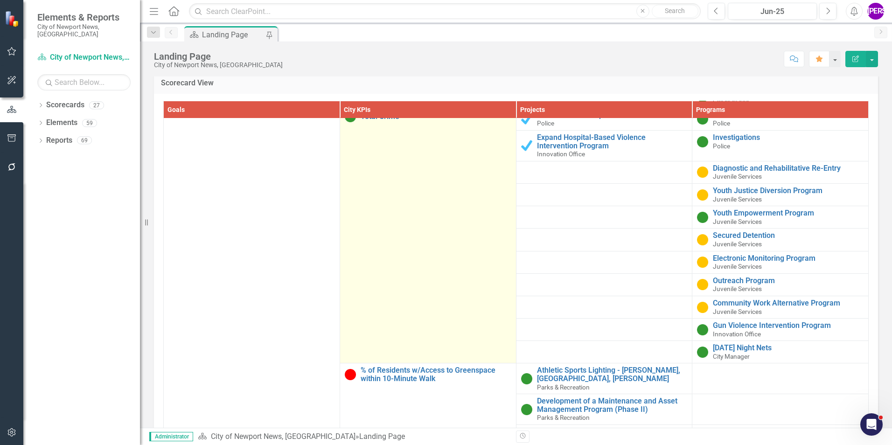
scroll to position [513, 0]
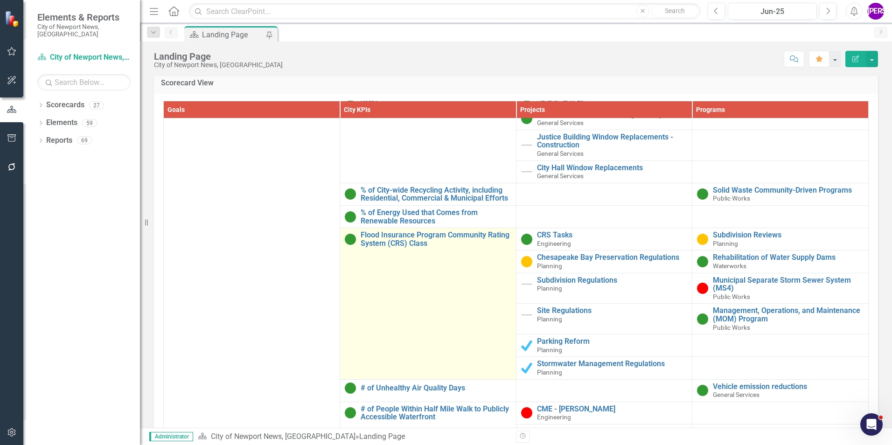
scroll to position [11364, 0]
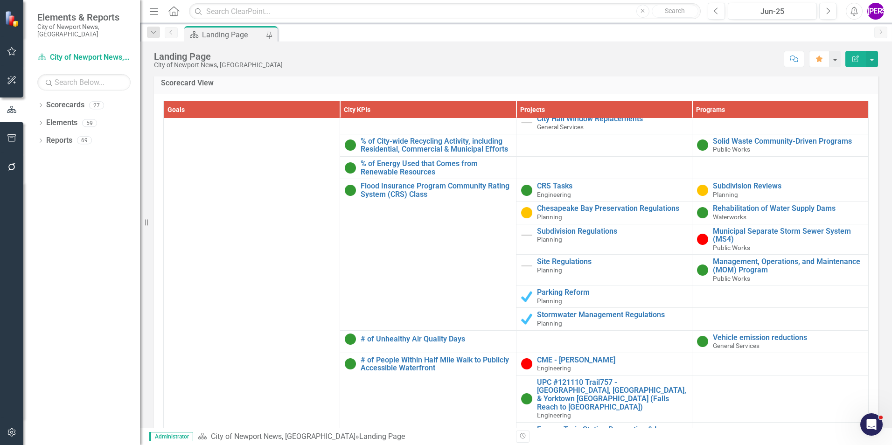
click at [554, 54] on div "Score: N/A Jun-25 Completed Comment Favorite Edit Report" at bounding box center [582, 59] width 590 height 16
